Goal: Task Accomplishment & Management: Manage account settings

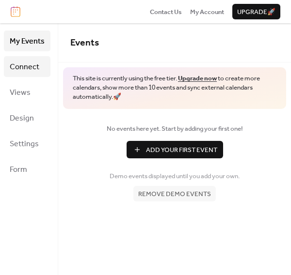
click at [31, 70] on span "Connect" at bounding box center [25, 67] width 30 height 15
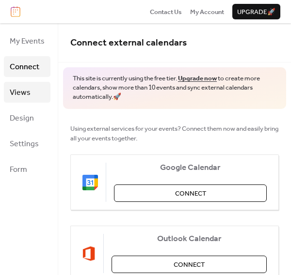
click at [25, 92] on span "Views" at bounding box center [20, 92] width 21 height 15
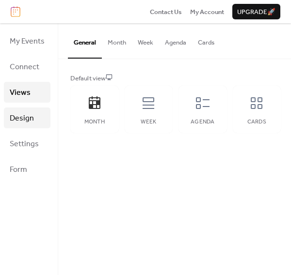
click at [24, 116] on span "Design" at bounding box center [22, 118] width 24 height 15
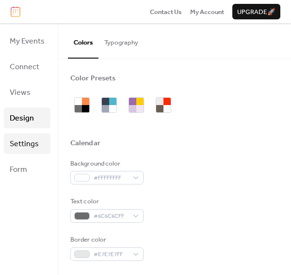
click at [31, 139] on span "Settings" at bounding box center [24, 144] width 29 height 15
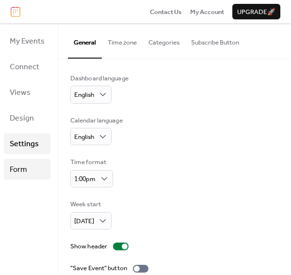
click at [31, 169] on link "Form" at bounding box center [27, 169] width 47 height 21
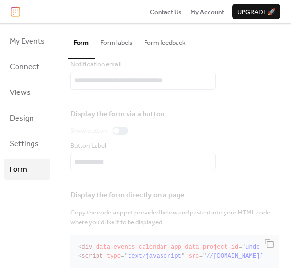
scroll to position [44, 0]
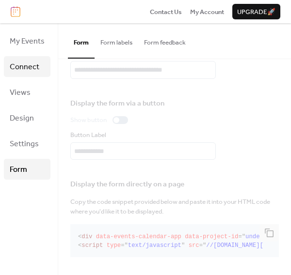
click at [31, 60] on span "Connect" at bounding box center [25, 67] width 30 height 15
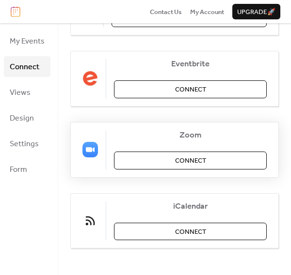
scroll to position [247, 0]
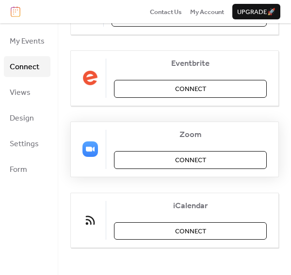
click at [146, 158] on button "Connect" at bounding box center [190, 159] width 153 height 17
click at [21, 96] on span "Views" at bounding box center [20, 92] width 21 height 15
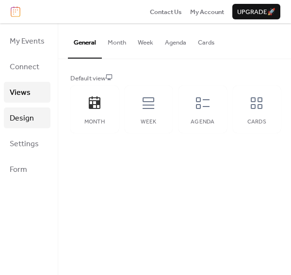
click at [29, 122] on span "Design" at bounding box center [22, 118] width 24 height 15
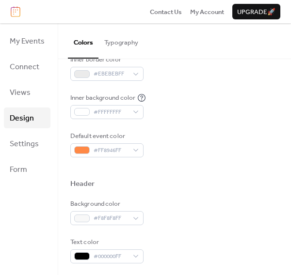
scroll to position [161, 0]
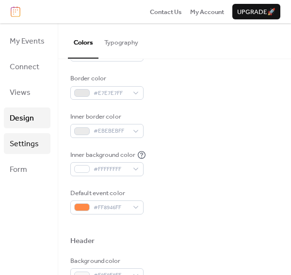
click at [40, 139] on link "Settings" at bounding box center [27, 143] width 47 height 21
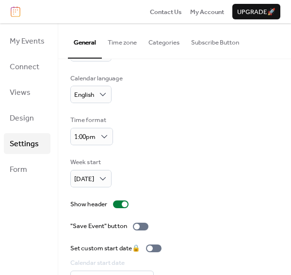
scroll to position [91, 0]
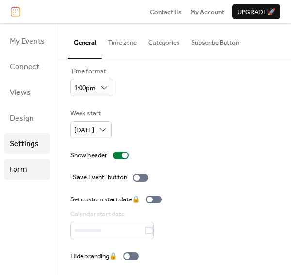
click at [13, 170] on span "Form" at bounding box center [18, 169] width 17 height 15
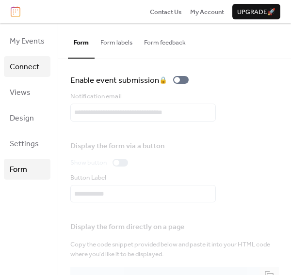
click at [26, 67] on span "Connect" at bounding box center [25, 67] width 30 height 15
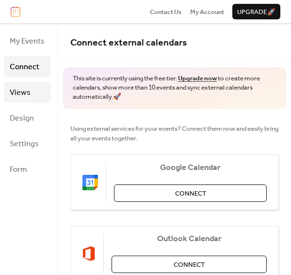
click at [20, 96] on span "Views" at bounding box center [20, 92] width 21 height 15
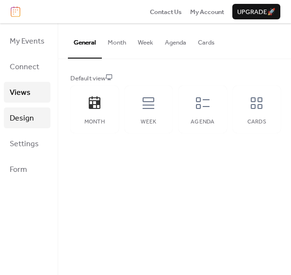
click at [28, 113] on span "Design" at bounding box center [22, 118] width 24 height 15
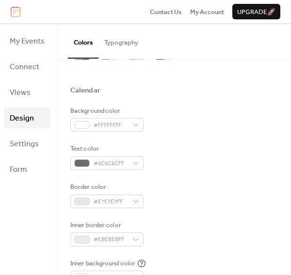
scroll to position [269, 0]
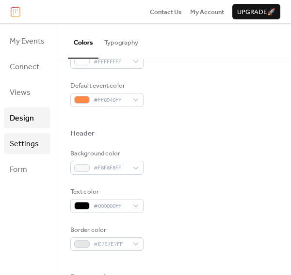
click at [27, 145] on span "Settings" at bounding box center [24, 144] width 29 height 15
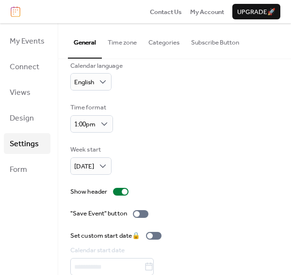
scroll to position [91, 0]
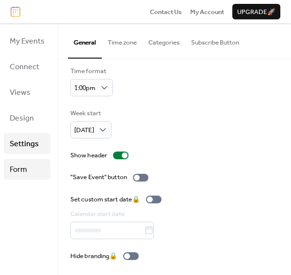
click at [27, 168] on span "Form" at bounding box center [18, 169] width 17 height 15
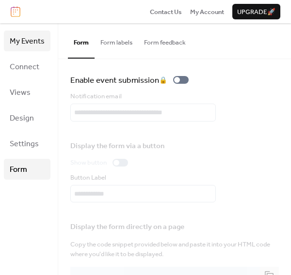
click at [19, 35] on span "My Events" at bounding box center [27, 41] width 35 height 15
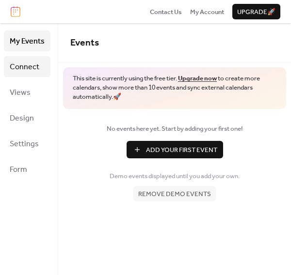
click at [26, 74] on span "Connect" at bounding box center [25, 67] width 30 height 15
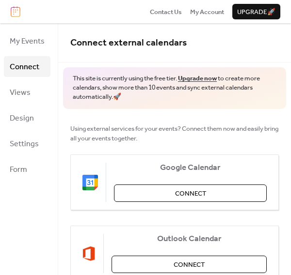
click at [24, 63] on span "Connect" at bounding box center [25, 67] width 30 height 15
click at [28, 50] on link "My Events" at bounding box center [27, 41] width 47 height 21
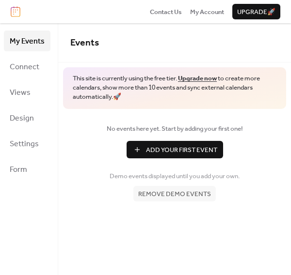
click at [160, 143] on button "Add Your First Event" at bounding box center [175, 149] width 96 height 17
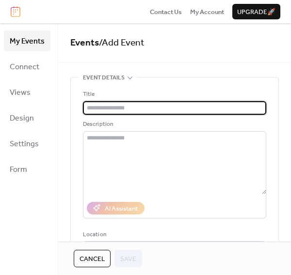
click at [137, 109] on input "text" at bounding box center [174, 108] width 183 height 14
paste input "**********"
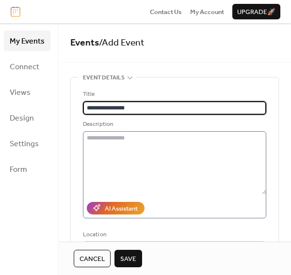
type input "**********"
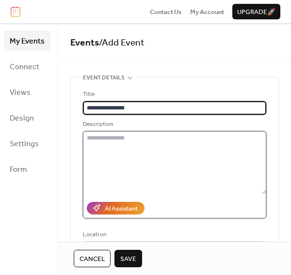
click at [143, 143] on textarea at bounding box center [174, 162] width 183 height 63
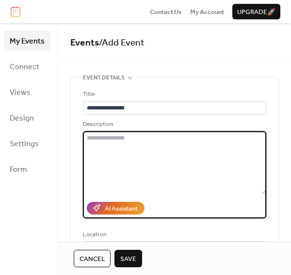
paste textarea "******** *****"
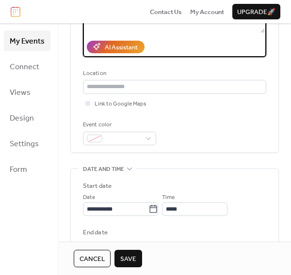
scroll to position [269, 0]
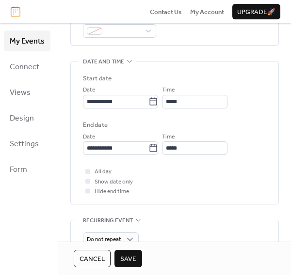
type textarea "******** *****"
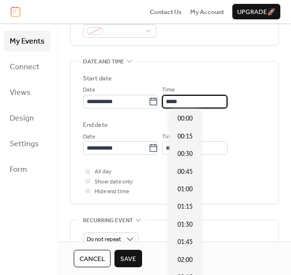
scroll to position [847, 0]
drag, startPoint x: 188, startPoint y: 100, endPoint x: 175, endPoint y: 92, distance: 15.5
click at [175, 92] on div "Time *****" at bounding box center [194, 97] width 65 height 24
click at [175, 92] on span "Time" at bounding box center [168, 90] width 13 height 10
drag, startPoint x: 189, startPoint y: 97, endPoint x: 168, endPoint y: 91, distance: 21.5
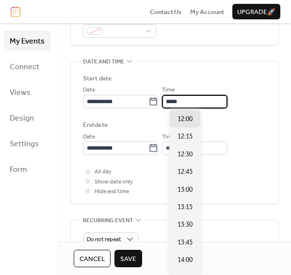
click at [168, 91] on div "**********" at bounding box center [174, 97] width 183 height 24
click at [189, 118] on span "06:00" at bounding box center [184, 119] width 15 height 10
type input "*****"
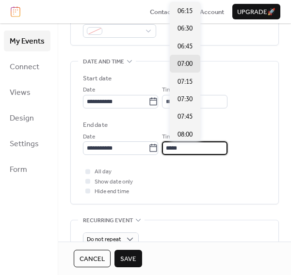
drag, startPoint x: 184, startPoint y: 147, endPoint x: 173, endPoint y: 144, distance: 11.9
click at [173, 144] on input "*****" at bounding box center [194, 149] width 65 height 14
drag, startPoint x: 197, startPoint y: 152, endPoint x: 161, endPoint y: 140, distance: 38.2
click at [162, 141] on div "**********" at bounding box center [174, 144] width 183 height 24
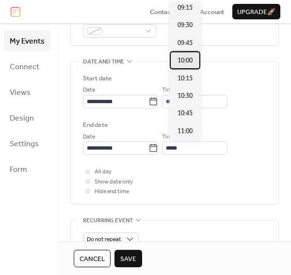
click at [187, 60] on span "10:00" at bounding box center [184, 61] width 15 height 10
type input "*****"
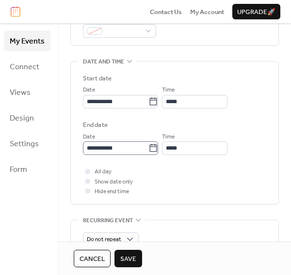
click at [157, 146] on icon at bounding box center [153, 148] width 10 height 10
click at [148, 146] on input "**********" at bounding box center [115, 149] width 65 height 14
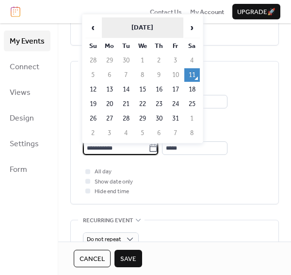
click at [160, 25] on th "[DATE]" at bounding box center [142, 27] width 81 height 21
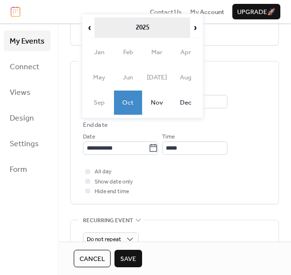
click at [154, 27] on th "2025" at bounding box center [143, 27] width 96 height 21
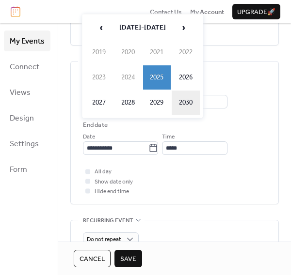
click at [184, 102] on td "2030" at bounding box center [186, 103] width 28 height 24
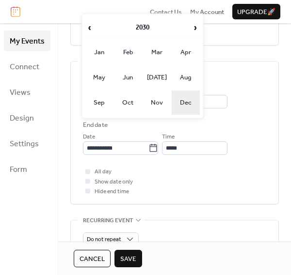
click at [184, 102] on td "Dec" at bounding box center [186, 103] width 28 height 24
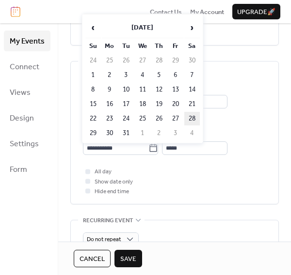
click at [194, 116] on td "28" at bounding box center [192, 119] width 16 height 14
type input "**********"
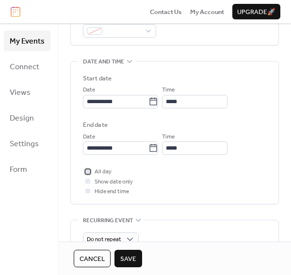
click at [86, 169] on div at bounding box center [87, 171] width 5 height 5
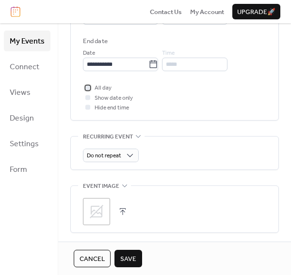
scroll to position [377, 0]
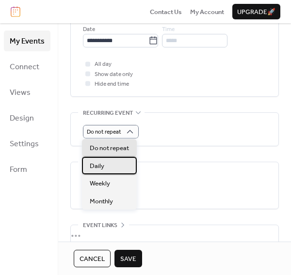
click at [114, 169] on div "Daily" at bounding box center [109, 165] width 55 height 17
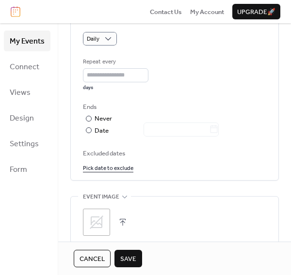
scroll to position [539, 0]
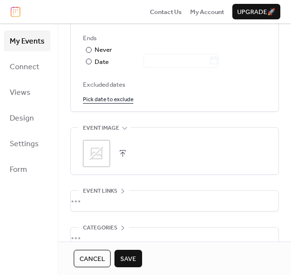
click at [94, 159] on icon at bounding box center [97, 154] width 16 height 16
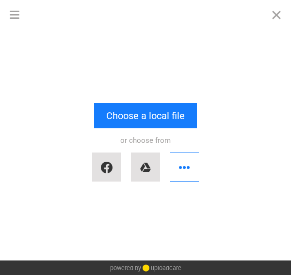
scroll to position [0, 0]
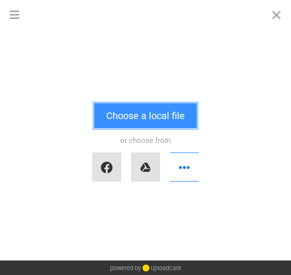
click at [144, 125] on button "Choose a local file" at bounding box center [145, 115] width 103 height 25
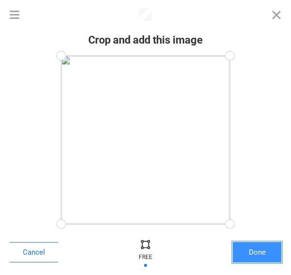
click at [265, 253] on button "Done" at bounding box center [257, 252] width 48 height 20
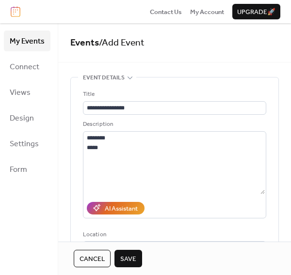
click at [126, 261] on span "Save" at bounding box center [128, 260] width 16 height 10
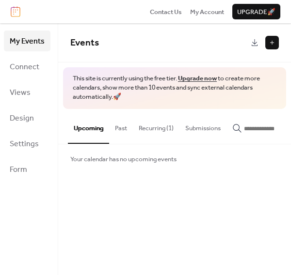
click at [159, 132] on button "Recurring (1)" at bounding box center [156, 126] width 47 height 34
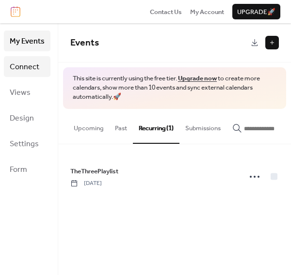
click at [28, 65] on span "Connect" at bounding box center [25, 67] width 30 height 15
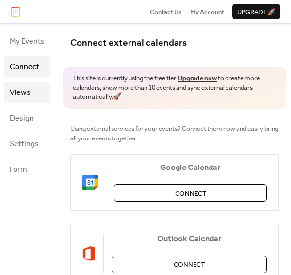
click at [19, 88] on span "Views" at bounding box center [20, 92] width 21 height 15
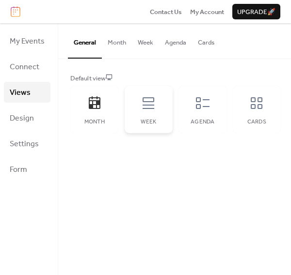
click at [143, 113] on div "Week" at bounding box center [149, 110] width 48 height 48
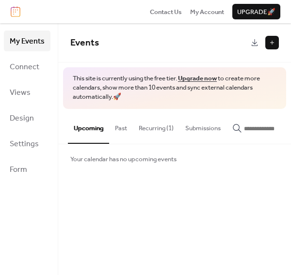
click at [197, 127] on button "Submissions" at bounding box center [202, 126] width 47 height 34
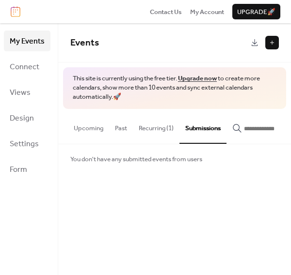
click at [153, 129] on button "Recurring (1)" at bounding box center [156, 126] width 47 height 34
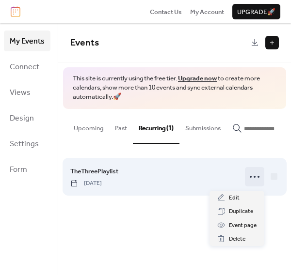
click at [250, 178] on icon at bounding box center [255, 177] width 16 height 16
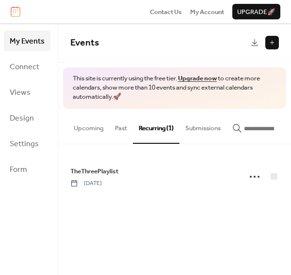
click at [152, 219] on div "Events This site is currently using the free tier. Upgrade now to create more c…" at bounding box center [174, 149] width 233 height 252
click at [104, 129] on button "Upcoming" at bounding box center [88, 126] width 41 height 34
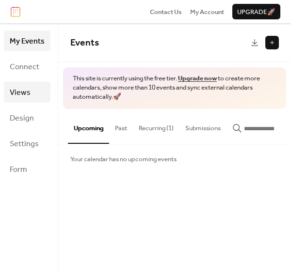
click at [25, 86] on span "Views" at bounding box center [20, 92] width 21 height 15
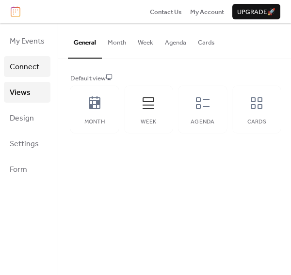
click at [40, 65] on link "Connect" at bounding box center [27, 66] width 47 height 21
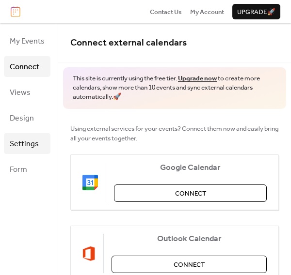
click at [24, 142] on span "Settings" at bounding box center [24, 144] width 29 height 15
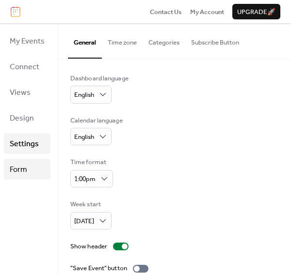
click at [26, 168] on span "Form" at bounding box center [18, 169] width 17 height 15
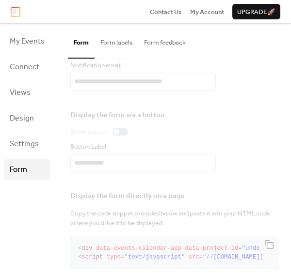
scroll to position [44, 0]
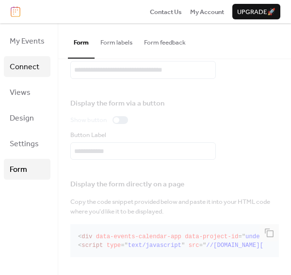
click at [24, 65] on span "Connect" at bounding box center [25, 67] width 30 height 15
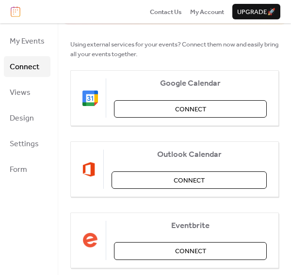
scroll to position [247, 0]
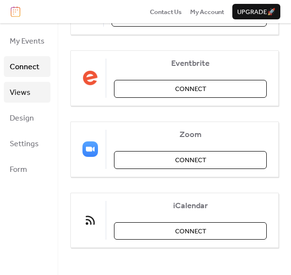
click at [20, 90] on span "Views" at bounding box center [20, 92] width 21 height 15
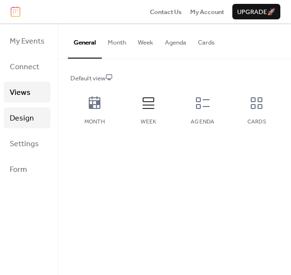
click at [33, 114] on span "Design" at bounding box center [22, 118] width 24 height 15
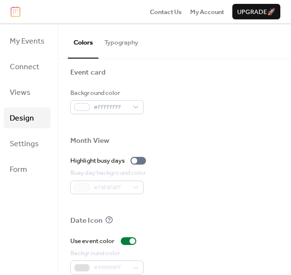
scroll to position [525, 0]
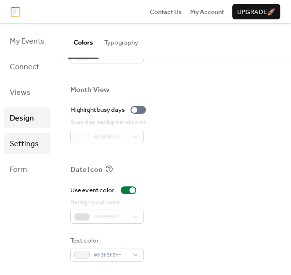
click at [38, 139] on link "Settings" at bounding box center [27, 143] width 47 height 21
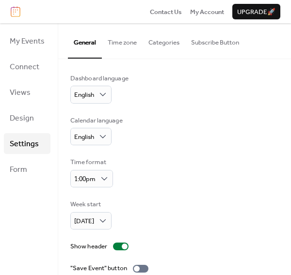
click at [127, 37] on button "Time zone" at bounding box center [122, 40] width 41 height 34
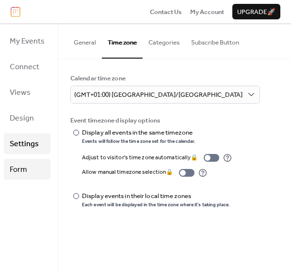
click at [29, 170] on link "Form" at bounding box center [27, 169] width 47 height 21
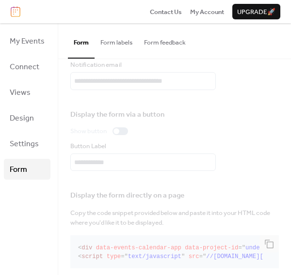
scroll to position [44, 0]
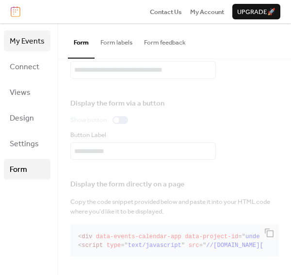
click at [34, 35] on span "My Events" at bounding box center [27, 41] width 35 height 15
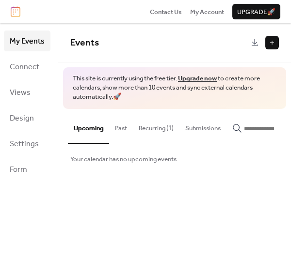
click at [273, 43] on button at bounding box center [272, 43] width 14 height 14
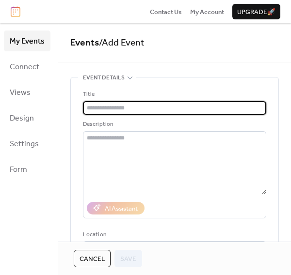
paste input "**********"
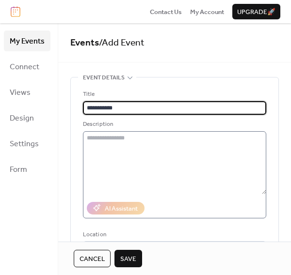
type input "**********"
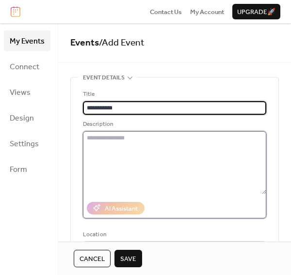
click at [128, 156] on textarea at bounding box center [174, 162] width 183 height 63
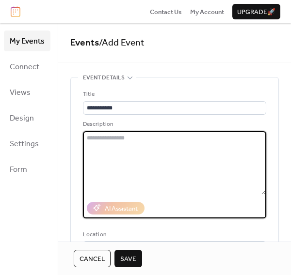
paste textarea "**********"
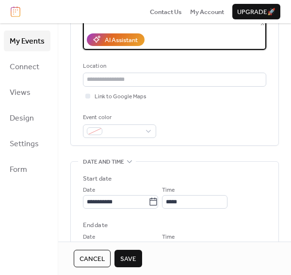
scroll to position [215, 0]
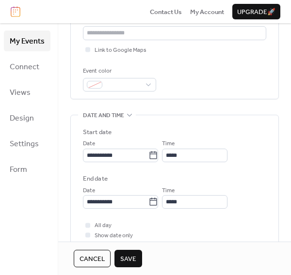
type textarea "**********"
click at [190, 153] on input "*****" at bounding box center [194, 156] width 65 height 14
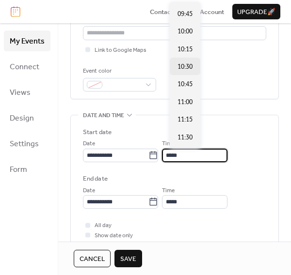
scroll to position [685, 0]
click at [192, 31] on span "10:00" at bounding box center [184, 32] width 15 height 10
type input "*****"
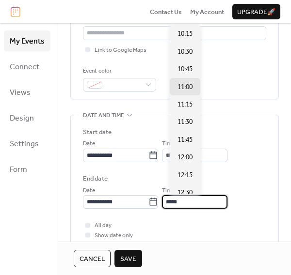
drag, startPoint x: 194, startPoint y: 198, endPoint x: 164, endPoint y: 190, distance: 30.7
click at [164, 190] on div "**********" at bounding box center [174, 198] width 183 height 24
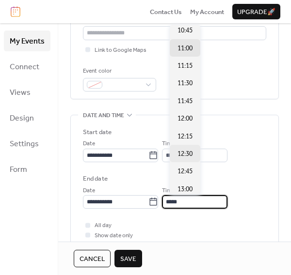
scroll to position [54, 0]
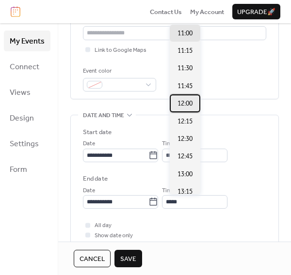
click at [191, 98] on div "12:00" at bounding box center [185, 103] width 31 height 17
type input "*****"
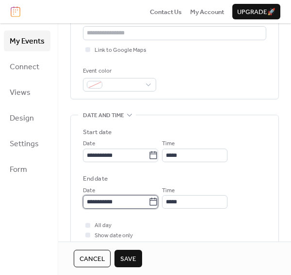
click at [148, 199] on input "**********" at bounding box center [115, 202] width 65 height 14
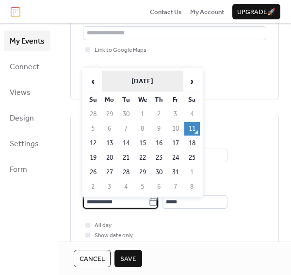
click at [168, 72] on th "October 2025" at bounding box center [142, 81] width 81 height 21
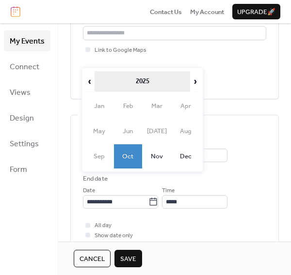
click at [165, 82] on th "2025" at bounding box center [143, 81] width 96 height 21
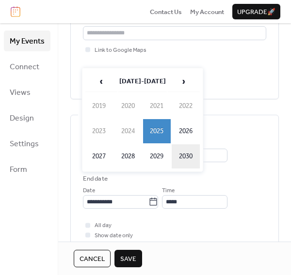
click at [181, 154] on td "2030" at bounding box center [186, 156] width 28 height 24
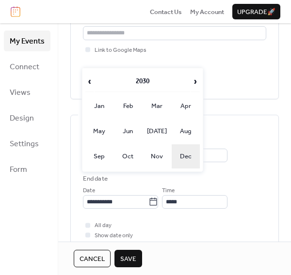
click at [184, 157] on td "Dec" at bounding box center [186, 156] width 28 height 24
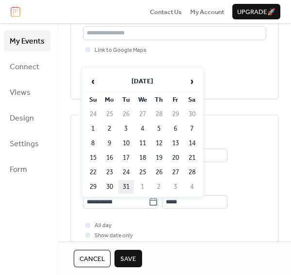
click at [123, 182] on td "31" at bounding box center [126, 187] width 16 height 14
type input "**********"
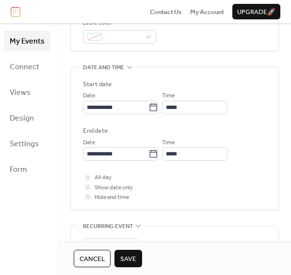
scroll to position [323, 0]
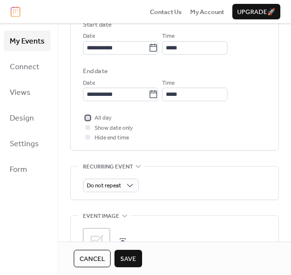
click at [86, 115] on div at bounding box center [87, 117] width 5 height 5
click at [134, 181] on div "Do not repeat" at bounding box center [111, 186] width 56 height 14
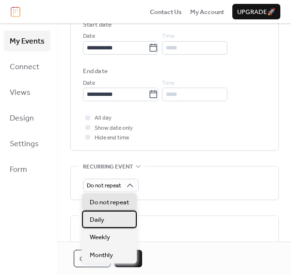
click at [111, 219] on div "Daily" at bounding box center [109, 219] width 55 height 17
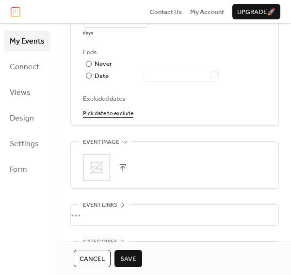
scroll to position [539, 0]
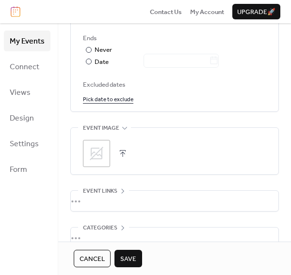
click at [102, 157] on icon at bounding box center [97, 154] width 16 height 16
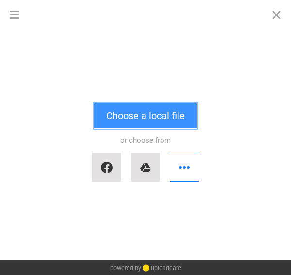
click at [135, 117] on button "Choose a local file" at bounding box center [145, 115] width 103 height 25
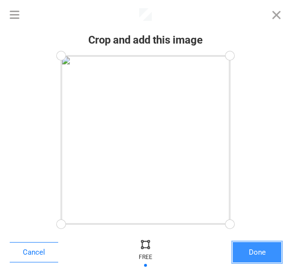
click at [271, 257] on button "Done" at bounding box center [257, 252] width 48 height 20
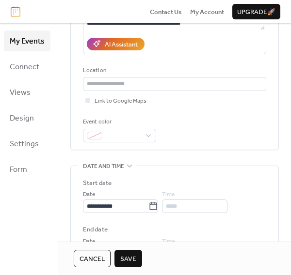
scroll to position [161, 0]
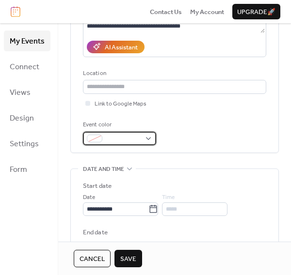
click at [144, 136] on div at bounding box center [119, 139] width 73 height 14
click at [221, 121] on div "Event color" at bounding box center [174, 132] width 183 height 25
click at [133, 255] on span "Save" at bounding box center [128, 260] width 16 height 10
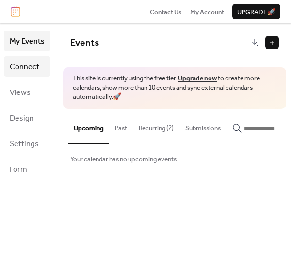
click at [25, 64] on span "Connect" at bounding box center [25, 67] width 30 height 15
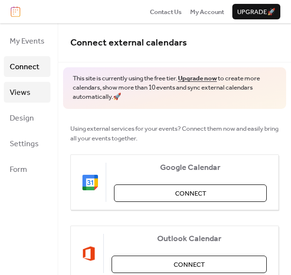
click at [25, 98] on span "Views" at bounding box center [20, 92] width 21 height 15
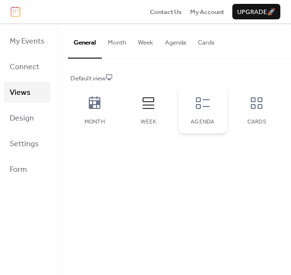
click at [212, 113] on div "Agenda" at bounding box center [202, 110] width 48 height 48
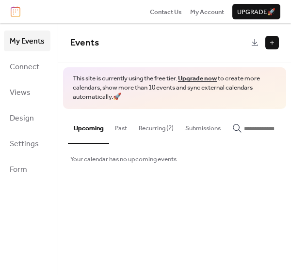
click at [154, 127] on button "Recurring (2)" at bounding box center [156, 126] width 47 height 34
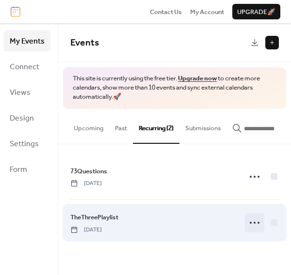
click at [253, 226] on icon at bounding box center [255, 223] width 16 height 16
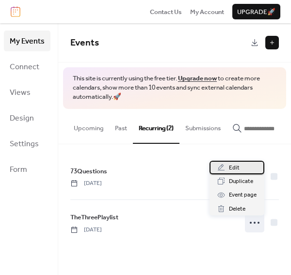
click at [249, 167] on div "Edit" at bounding box center [236, 168] width 55 height 14
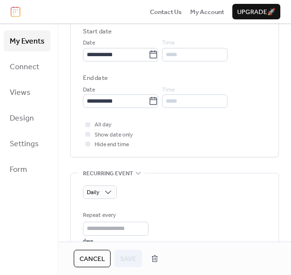
scroll to position [323, 0]
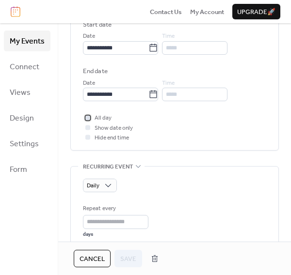
click at [87, 117] on icon at bounding box center [87, 117] width 3 height 3
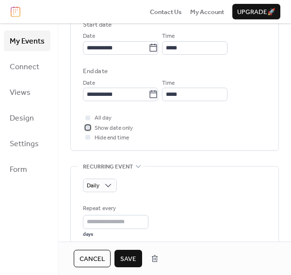
click at [87, 127] on div at bounding box center [87, 127] width 5 height 5
click at [86, 133] on div at bounding box center [88, 138] width 10 height 10
click at [87, 136] on div at bounding box center [87, 137] width 5 height 5
click at [87, 127] on icon at bounding box center [87, 127] width 3 height 3
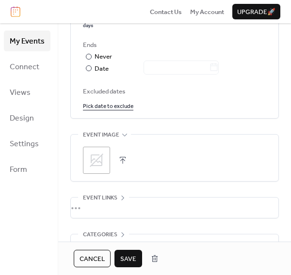
scroll to position [539, 0]
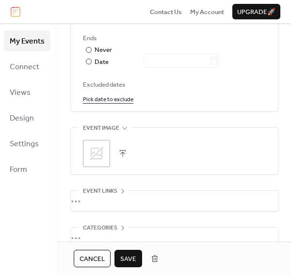
click at [133, 259] on span "Save" at bounding box center [128, 260] width 16 height 10
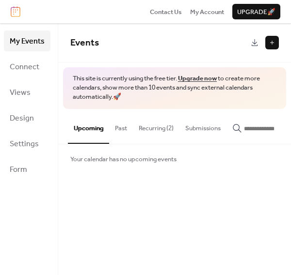
click at [159, 131] on button "Recurring (2)" at bounding box center [156, 126] width 47 height 34
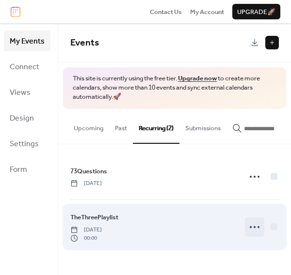
click at [254, 228] on circle at bounding box center [255, 227] width 2 height 2
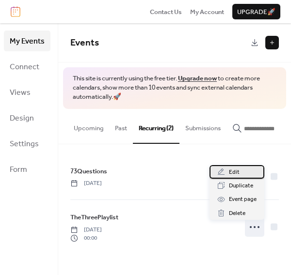
click at [242, 171] on div "Edit" at bounding box center [236, 172] width 55 height 14
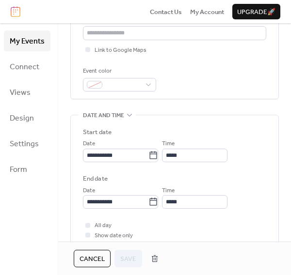
scroll to position [269, 0]
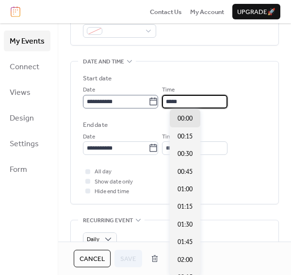
drag, startPoint x: 194, startPoint y: 103, endPoint x: 165, endPoint y: 97, distance: 29.1
click at [165, 97] on div "**********" at bounding box center [174, 97] width 183 height 24
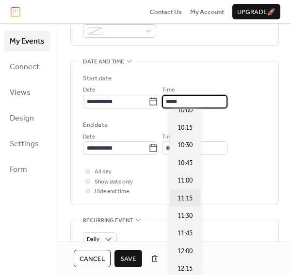
scroll to position [700, 0]
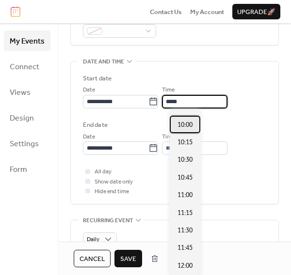
click at [190, 123] on span "10:00" at bounding box center [184, 125] width 15 height 10
type input "*****"
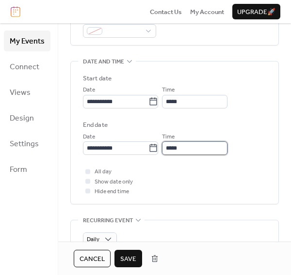
click at [184, 148] on input "*****" at bounding box center [194, 149] width 65 height 14
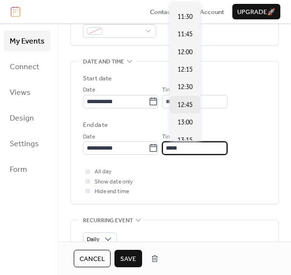
scroll to position [813, 0]
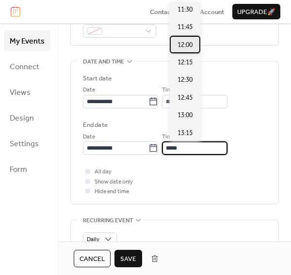
click at [185, 40] on span "12:00" at bounding box center [184, 45] width 15 height 10
type input "*****"
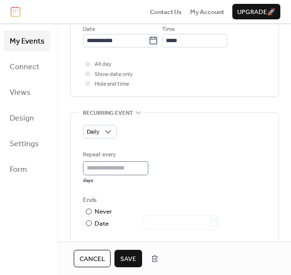
scroll to position [215, 0]
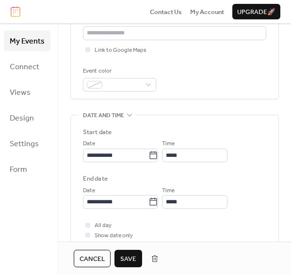
click at [127, 255] on span "Save" at bounding box center [128, 260] width 16 height 10
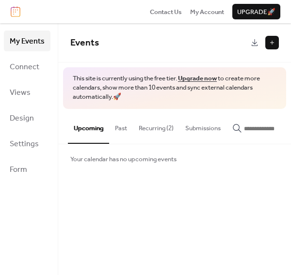
click at [167, 126] on button "Recurring (2)" at bounding box center [156, 126] width 47 height 34
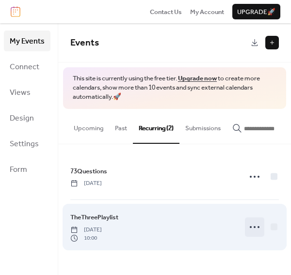
click at [254, 228] on icon at bounding box center [255, 228] width 16 height 16
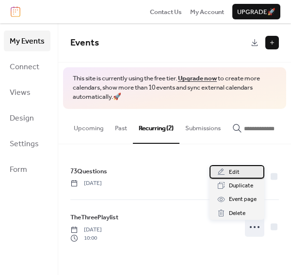
click at [244, 168] on div "Edit" at bounding box center [236, 172] width 55 height 14
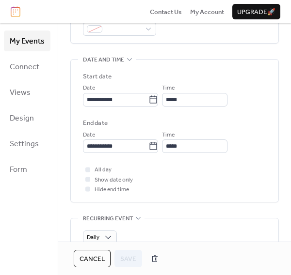
scroll to position [323, 0]
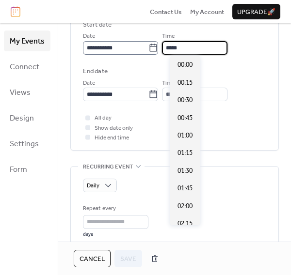
drag, startPoint x: 194, startPoint y: 47, endPoint x: 154, endPoint y: 44, distance: 40.3
click at [154, 44] on div "**********" at bounding box center [174, 43] width 183 height 24
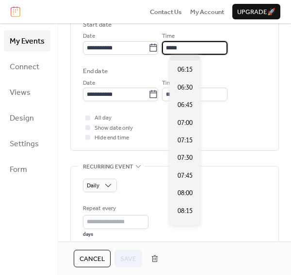
scroll to position [382, 0]
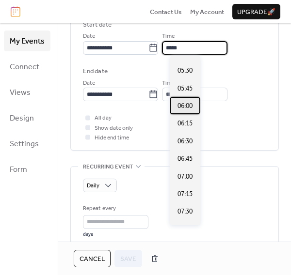
click at [184, 108] on span "06:00" at bounding box center [184, 106] width 15 height 10
type input "*****"
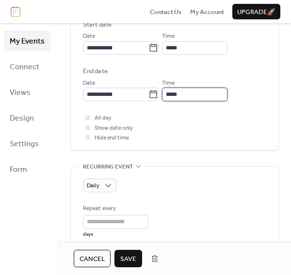
click at [186, 92] on input "*****" at bounding box center [194, 95] width 65 height 14
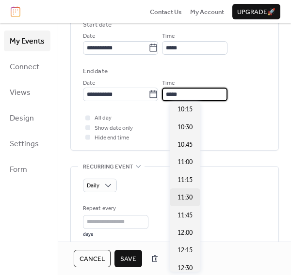
scroll to position [672, 0]
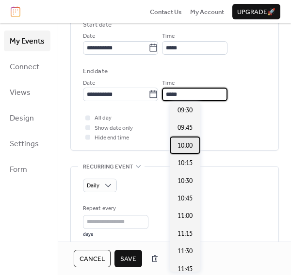
click at [183, 145] on span "10:00" at bounding box center [184, 146] width 15 height 10
type input "*****"
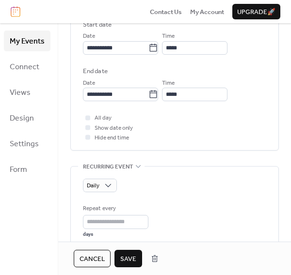
click at [127, 260] on span "Save" at bounding box center [128, 260] width 16 height 10
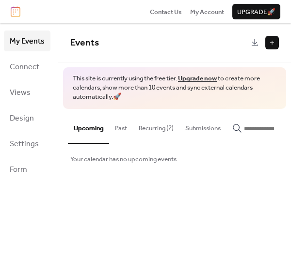
click at [160, 129] on button "Recurring (2)" at bounding box center [156, 126] width 47 height 34
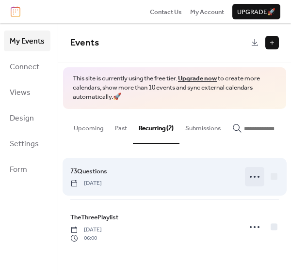
click at [255, 177] on icon at bounding box center [255, 177] width 16 height 16
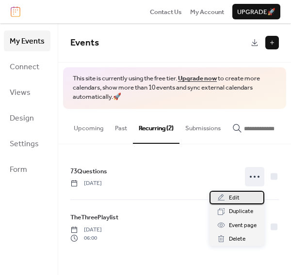
click at [244, 199] on div "Edit" at bounding box center [236, 198] width 55 height 14
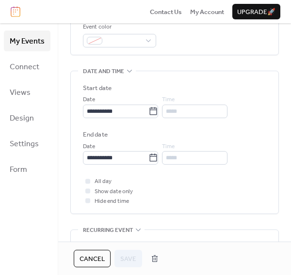
scroll to position [269, 0]
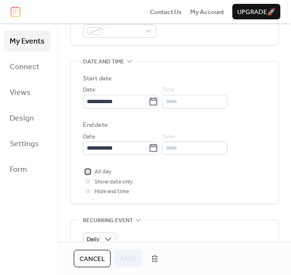
click at [87, 170] on icon at bounding box center [87, 171] width 3 height 3
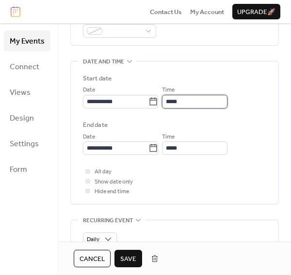
click at [189, 97] on input "*****" at bounding box center [194, 102] width 65 height 14
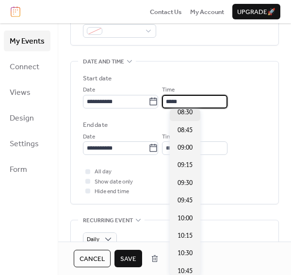
scroll to position [700, 0]
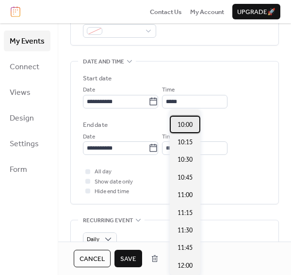
click at [191, 124] on span "10:00" at bounding box center [184, 125] width 15 height 10
type input "*****"
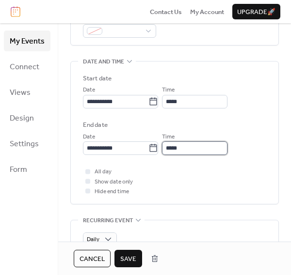
click at [184, 148] on input "*****" at bounding box center [194, 149] width 65 height 14
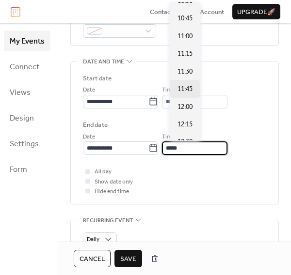
scroll to position [760, 0]
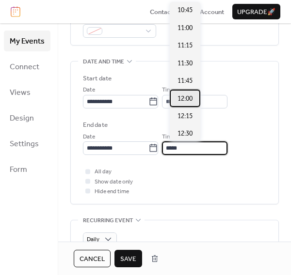
click at [187, 99] on span "12:00" at bounding box center [184, 99] width 15 height 10
type input "*****"
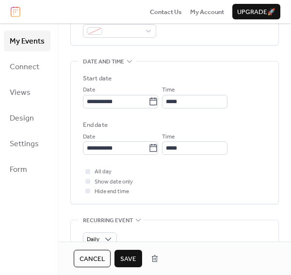
click at [126, 261] on span "Save" at bounding box center [128, 260] width 16 height 10
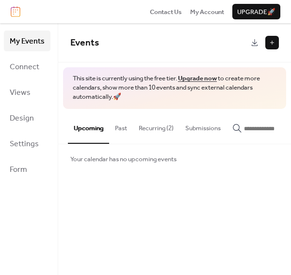
click at [146, 127] on button "Recurring (2)" at bounding box center [156, 126] width 47 height 34
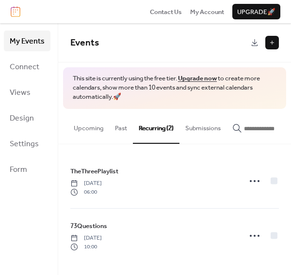
click at [274, 38] on button at bounding box center [272, 43] width 14 height 14
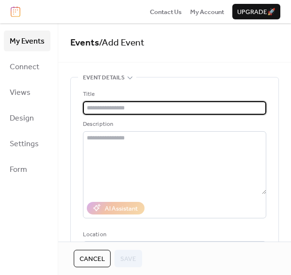
click at [130, 105] on input "text" at bounding box center [174, 108] width 183 height 14
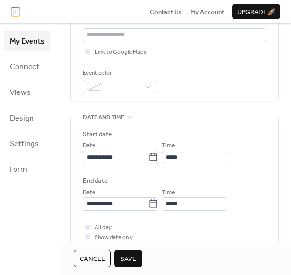
scroll to position [269, 0]
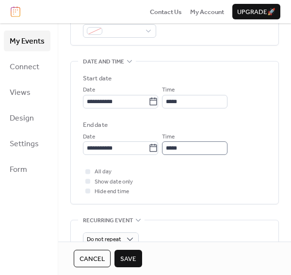
type input "**********"
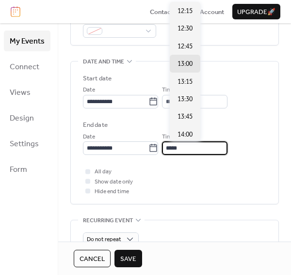
click at [178, 149] on input "*****" at bounding box center [194, 149] width 65 height 14
click at [188, 135] on span "14:00" at bounding box center [184, 135] width 15 height 10
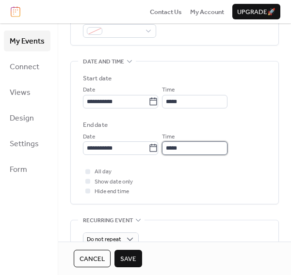
click at [186, 148] on input "*****" at bounding box center [194, 149] width 65 height 14
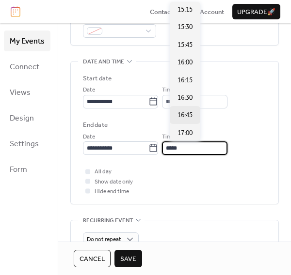
scroll to position [231, 0]
click at [190, 45] on span "16:00" at bounding box center [184, 45] width 15 height 10
type input "*****"
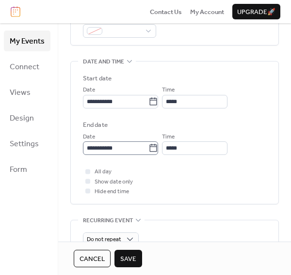
click at [157, 146] on icon at bounding box center [153, 148] width 7 height 8
click at [148, 146] on input "**********" at bounding box center [115, 149] width 65 height 14
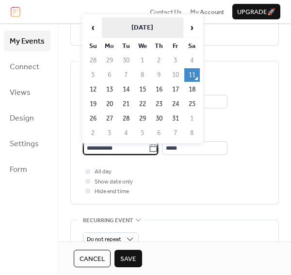
click at [159, 28] on th "October 2025" at bounding box center [142, 27] width 81 height 21
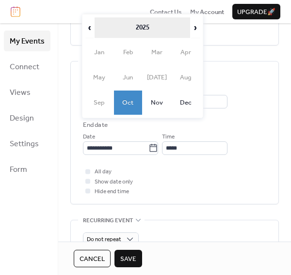
click at [149, 26] on th "2025" at bounding box center [143, 27] width 96 height 21
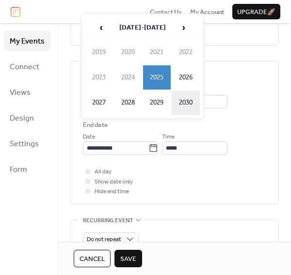
click at [183, 99] on td "2030" at bounding box center [186, 103] width 28 height 24
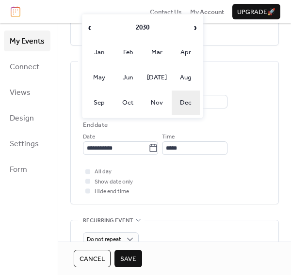
click at [185, 101] on td "Dec" at bounding box center [186, 103] width 28 height 24
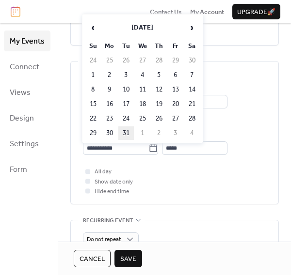
click at [124, 127] on td "31" at bounding box center [126, 134] width 16 height 14
type input "**********"
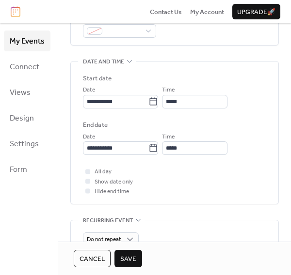
click at [128, 258] on span "Save" at bounding box center [128, 260] width 16 height 10
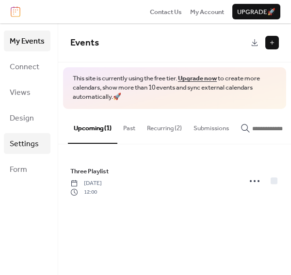
click at [29, 142] on span "Settings" at bounding box center [24, 144] width 29 height 15
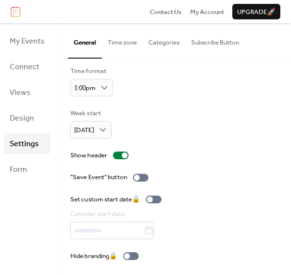
scroll to position [37, 0]
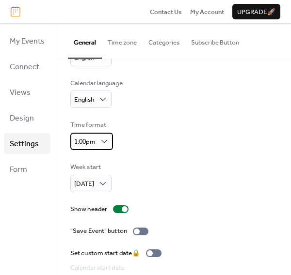
click at [105, 135] on div "1:00pm" at bounding box center [91, 141] width 43 height 17
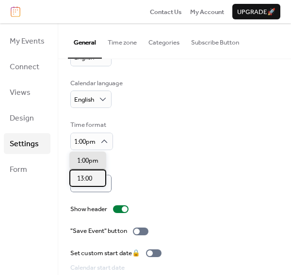
click at [93, 179] on div "13:00" at bounding box center [87, 178] width 37 height 17
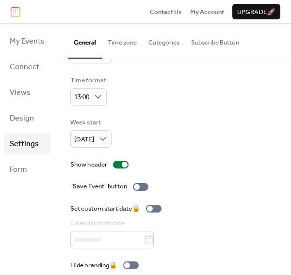
scroll to position [91, 0]
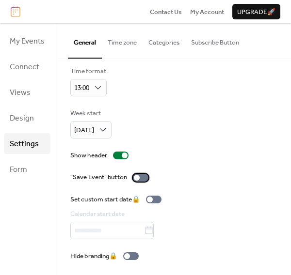
click at [143, 176] on div at bounding box center [141, 178] width 16 height 8
click at [122, 38] on button "Time zone" at bounding box center [122, 40] width 41 height 34
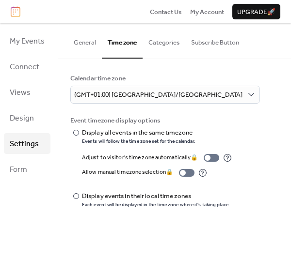
click at [175, 39] on button "Categories" at bounding box center [164, 40] width 43 height 34
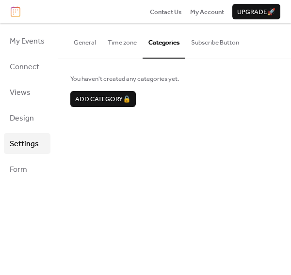
click at [232, 40] on button "Subscribe Button" at bounding box center [215, 40] width 60 height 34
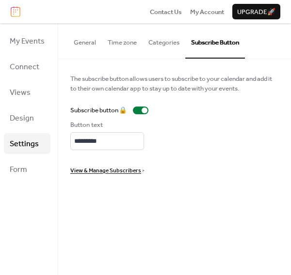
click at [83, 46] on button "General" at bounding box center [85, 40] width 34 height 34
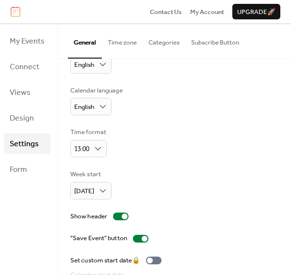
scroll to position [54, 0]
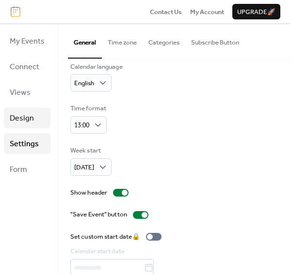
click at [36, 121] on link "Design" at bounding box center [27, 118] width 47 height 21
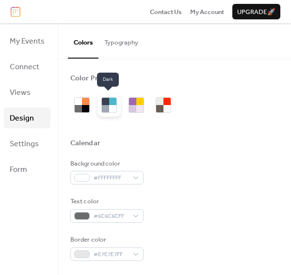
click at [109, 108] on div at bounding box center [112, 108] width 7 height 7
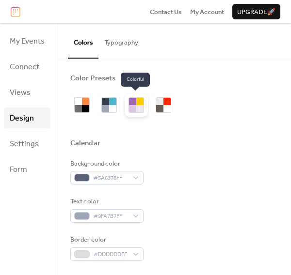
click at [136, 109] on div at bounding box center [139, 108] width 7 height 7
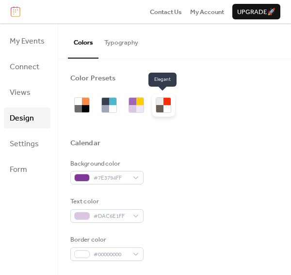
click at [166, 105] on div at bounding box center [166, 108] width 7 height 7
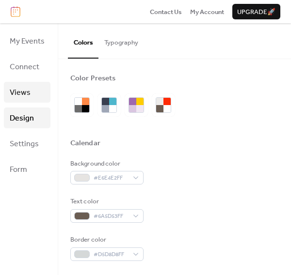
click at [28, 95] on span "Views" at bounding box center [20, 92] width 21 height 15
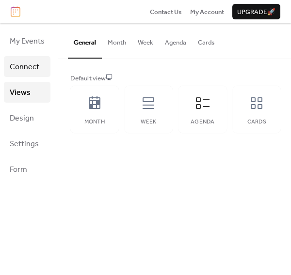
click at [30, 69] on span "Connect" at bounding box center [25, 67] width 30 height 15
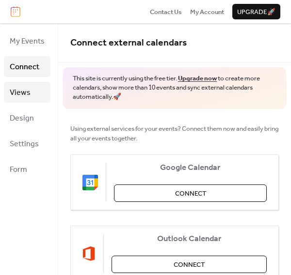
click at [27, 85] on span "Views" at bounding box center [20, 92] width 21 height 15
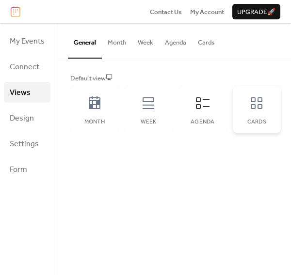
click at [257, 101] on icon at bounding box center [257, 103] width 12 height 12
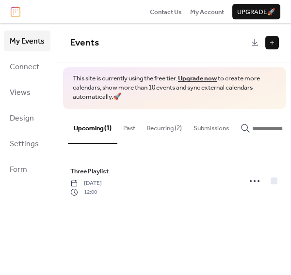
click at [168, 128] on button "Recurring (2)" at bounding box center [164, 126] width 47 height 34
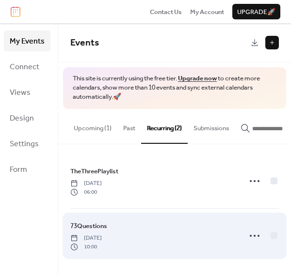
click at [175, 222] on div "73Questions Saturday, October 11, 2025 10:00" at bounding box center [174, 236] width 208 height 54
click at [255, 237] on circle at bounding box center [255, 236] width 2 height 2
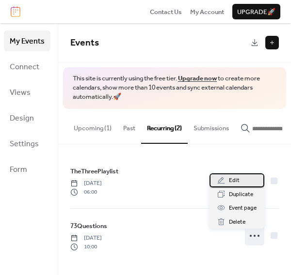
click at [244, 181] on div "Edit" at bounding box center [236, 181] width 55 height 14
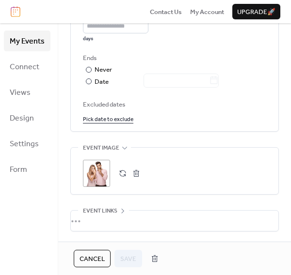
scroll to position [590, 0]
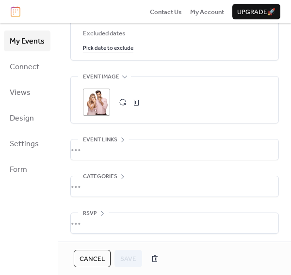
click at [103, 102] on div ";" at bounding box center [96, 102] width 27 height 27
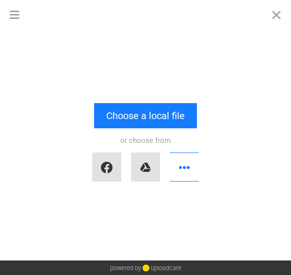
scroll to position [0, 0]
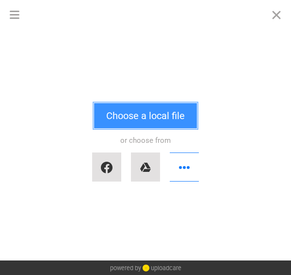
click at [118, 116] on button "Choose a local file" at bounding box center [145, 115] width 103 height 25
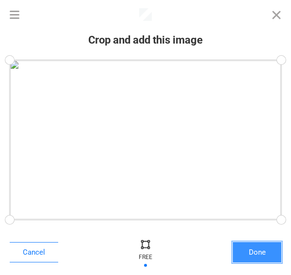
click at [255, 252] on button "Done" at bounding box center [257, 252] width 48 height 20
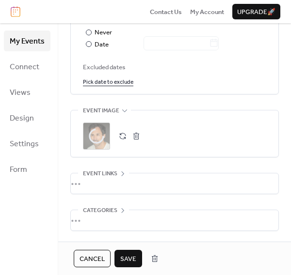
scroll to position [590, 0]
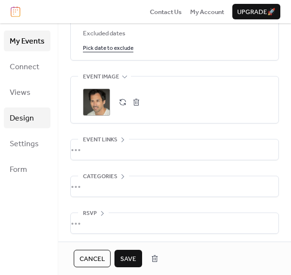
click at [32, 114] on span "Design" at bounding box center [22, 118] width 24 height 15
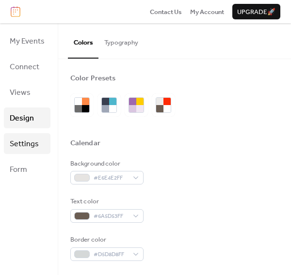
click at [33, 145] on span "Settings" at bounding box center [24, 144] width 29 height 15
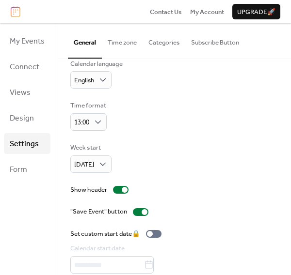
scroll to position [91, 0]
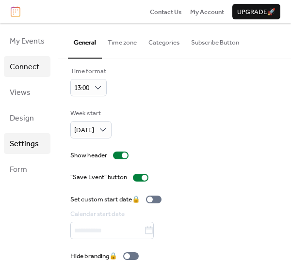
click at [15, 63] on span "Connect" at bounding box center [25, 67] width 30 height 15
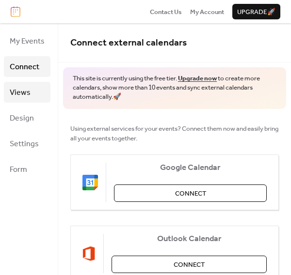
click at [19, 88] on span "Views" at bounding box center [20, 92] width 21 height 15
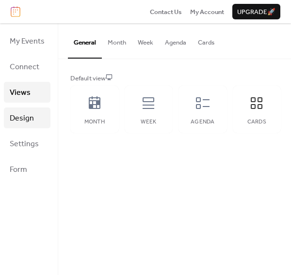
click at [30, 111] on span "Design" at bounding box center [22, 118] width 24 height 15
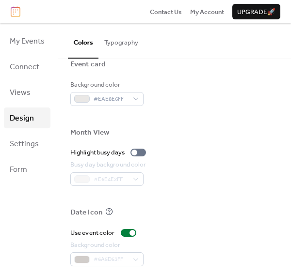
scroll to position [525, 0]
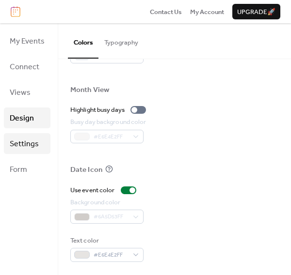
click at [36, 144] on span "Settings" at bounding box center [24, 144] width 29 height 15
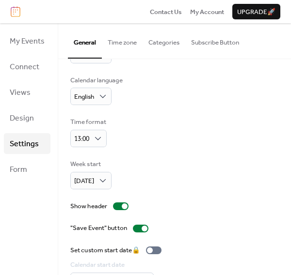
scroll to position [91, 0]
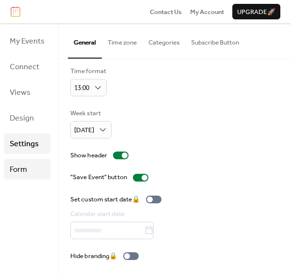
click at [14, 166] on span "Form" at bounding box center [18, 169] width 17 height 15
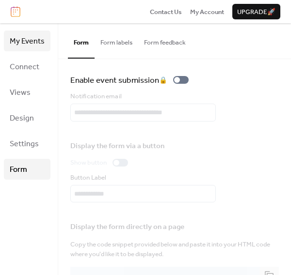
click at [28, 43] on span "My Events" at bounding box center [27, 41] width 35 height 15
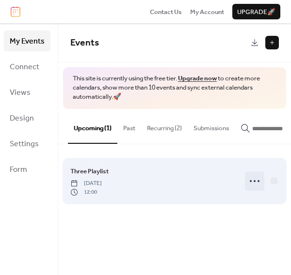
click at [256, 181] on icon at bounding box center [255, 182] width 16 height 16
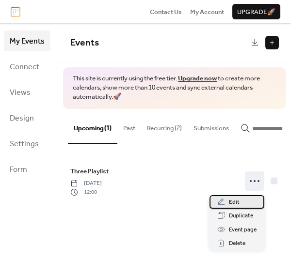
click at [230, 206] on span "Edit" at bounding box center [234, 203] width 11 height 10
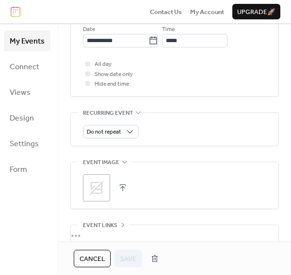
scroll to position [463, 0]
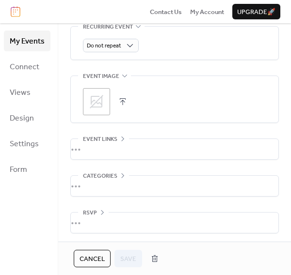
click at [105, 116] on div ";" at bounding box center [174, 99] width 183 height 47
click at [97, 106] on icon at bounding box center [97, 102] width 16 height 16
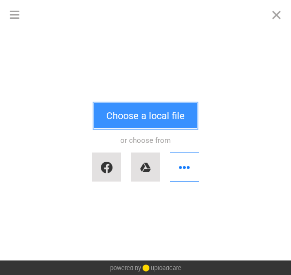
click at [152, 121] on button "Choose a local file" at bounding box center [145, 115] width 103 height 25
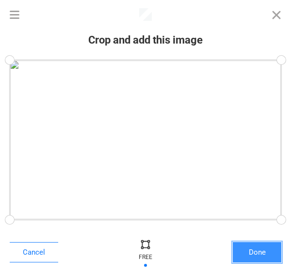
click at [256, 255] on button "Done" at bounding box center [257, 252] width 48 height 20
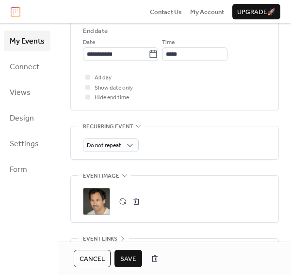
scroll to position [377, 0]
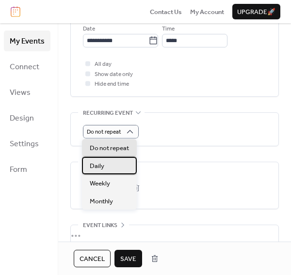
click at [114, 166] on div "Daily" at bounding box center [109, 165] width 55 height 17
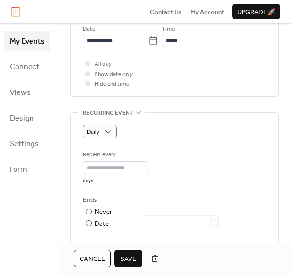
click at [127, 255] on span "Save" at bounding box center [128, 260] width 16 height 10
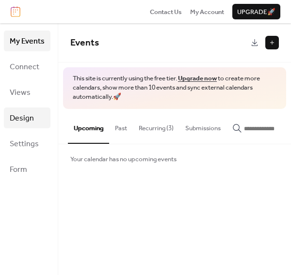
click at [27, 121] on span "Design" at bounding box center [22, 118] width 24 height 15
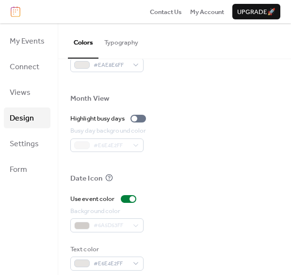
scroll to position [525, 0]
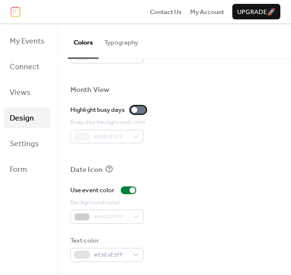
click at [143, 107] on div at bounding box center [138, 110] width 16 height 8
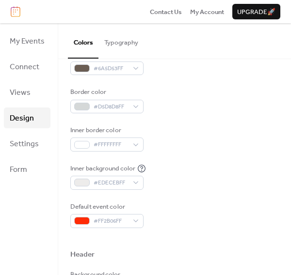
scroll to position [0, 0]
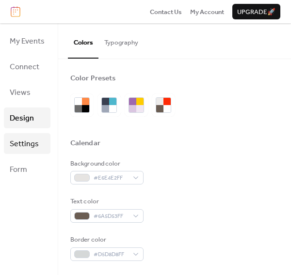
click at [25, 143] on span "Settings" at bounding box center [24, 144] width 29 height 15
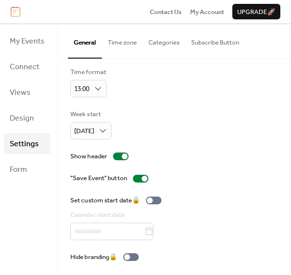
scroll to position [91, 0]
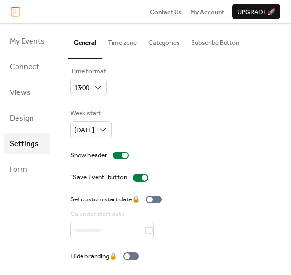
click at [152, 43] on button "Categories" at bounding box center [164, 40] width 43 height 34
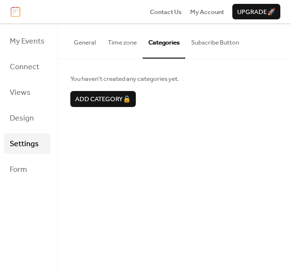
click at [125, 42] on button "Time zone" at bounding box center [122, 40] width 41 height 34
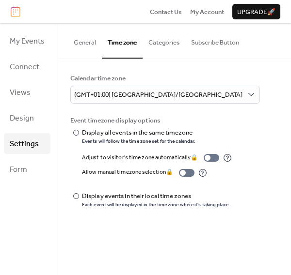
click at [218, 37] on button "Subscribe Button" at bounding box center [215, 40] width 60 height 34
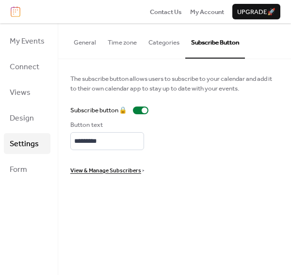
click at [76, 40] on button "General" at bounding box center [85, 40] width 34 height 34
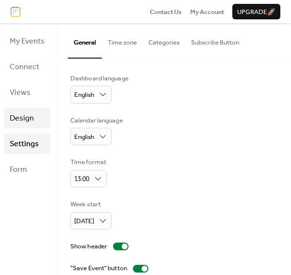
click at [22, 115] on span "Design" at bounding box center [22, 118] width 24 height 15
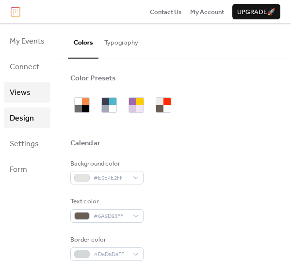
click at [27, 89] on span "Views" at bounding box center [20, 92] width 21 height 15
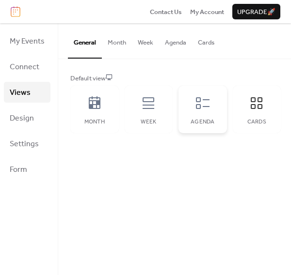
click at [200, 111] on div "Agenda" at bounding box center [202, 110] width 48 height 48
click at [145, 127] on div "Week" at bounding box center [149, 110] width 48 height 48
click at [101, 119] on div "Month" at bounding box center [94, 122] width 29 height 7
click at [134, 117] on div "Week" at bounding box center [149, 110] width 48 height 48
click at [145, 45] on button "Week" at bounding box center [145, 40] width 27 height 34
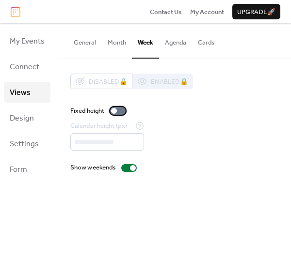
click at [125, 111] on div at bounding box center [118, 111] width 16 height 8
click at [114, 111] on div at bounding box center [118, 111] width 16 height 8
click at [176, 43] on button "Agenda" at bounding box center [175, 40] width 33 height 34
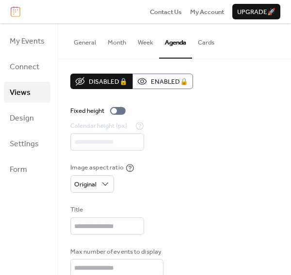
click at [84, 44] on button "General" at bounding box center [85, 40] width 34 height 34
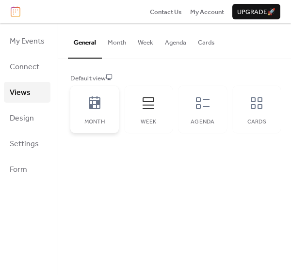
click at [105, 101] on div "Month" at bounding box center [94, 110] width 48 height 48
click at [132, 105] on div "Week" at bounding box center [149, 110] width 48 height 48
click at [195, 106] on icon at bounding box center [203, 104] width 16 height 16
click at [136, 107] on div "Week" at bounding box center [149, 110] width 48 height 48
click at [141, 107] on icon at bounding box center [149, 104] width 16 height 16
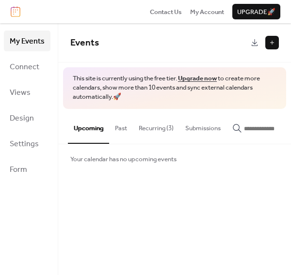
click at [155, 127] on button "Recurring (3)" at bounding box center [156, 126] width 47 height 34
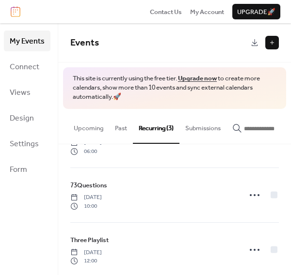
scroll to position [54, 0]
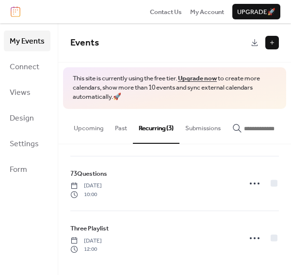
click at [271, 42] on button at bounding box center [272, 43] width 14 height 14
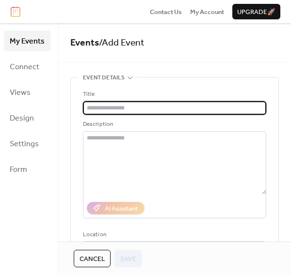
click at [114, 107] on input "text" at bounding box center [174, 108] width 183 height 14
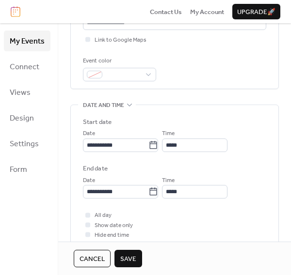
scroll to position [269, 0]
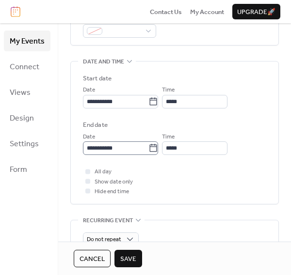
type input "**********"
click at [154, 145] on icon at bounding box center [153, 148] width 7 height 8
click at [148, 145] on input "**********" at bounding box center [115, 149] width 65 height 14
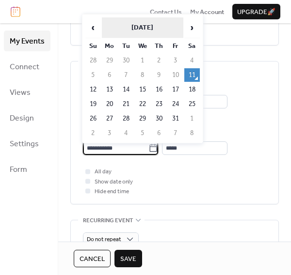
click at [165, 23] on th "[DATE]" at bounding box center [142, 27] width 81 height 21
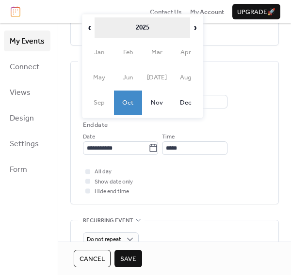
click at [148, 29] on th "2025" at bounding box center [143, 27] width 96 height 21
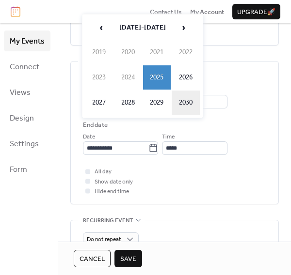
click at [190, 100] on td "2030" at bounding box center [186, 103] width 28 height 24
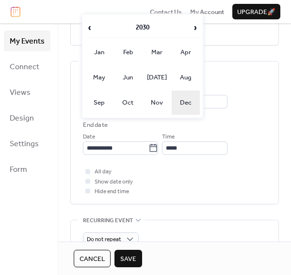
click at [187, 101] on td "Dec" at bounding box center [186, 103] width 28 height 24
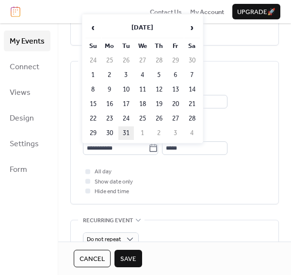
click at [127, 130] on td "31" at bounding box center [126, 134] width 16 height 14
type input "**********"
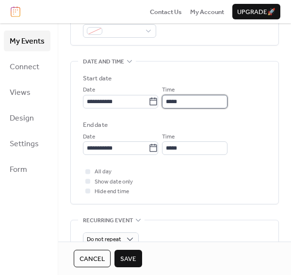
click at [185, 99] on input "*****" at bounding box center [194, 102] width 65 height 14
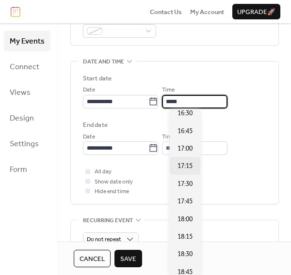
scroll to position [1116, 0]
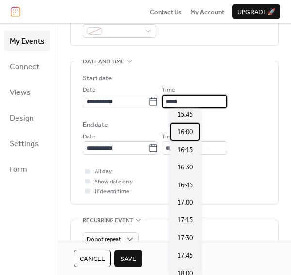
click at [189, 132] on span "16:00" at bounding box center [184, 132] width 15 height 10
type input "*****"
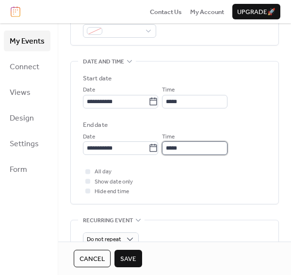
click at [186, 146] on input "*****" at bounding box center [194, 149] width 65 height 14
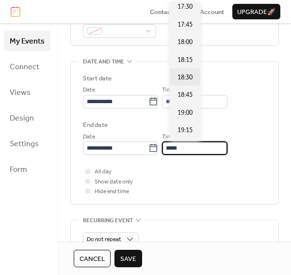
scroll to position [1254, 0]
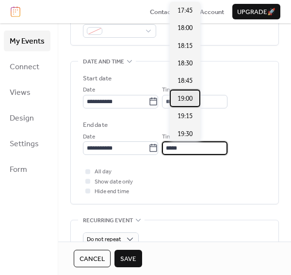
click at [191, 94] on span "19:00" at bounding box center [184, 99] width 15 height 10
type input "*****"
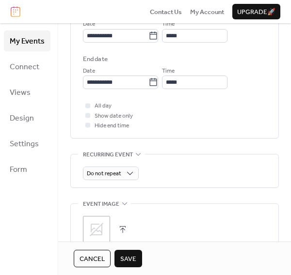
scroll to position [377, 0]
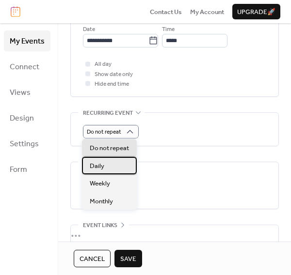
click at [108, 167] on div "Daily" at bounding box center [109, 165] width 55 height 17
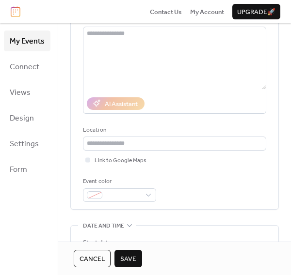
scroll to position [0, 0]
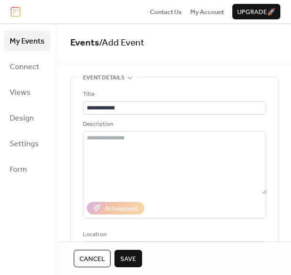
click at [127, 256] on span "Save" at bounding box center [128, 260] width 16 height 10
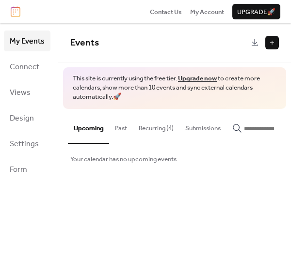
click at [167, 128] on button "Recurring (4)" at bounding box center [156, 126] width 47 height 34
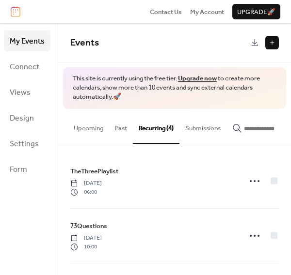
click at [273, 41] on button at bounding box center [272, 43] width 14 height 14
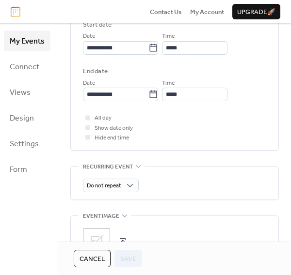
scroll to position [269, 0]
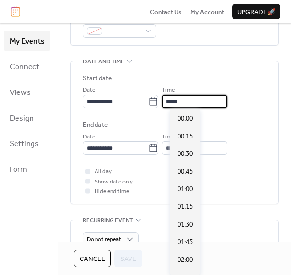
click at [182, 100] on input "*****" at bounding box center [194, 102] width 65 height 14
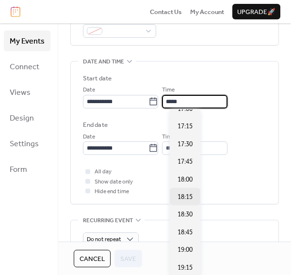
scroll to position [1224, 0]
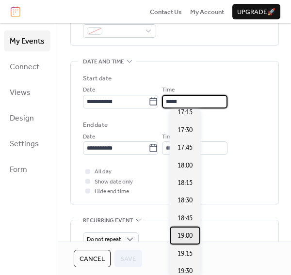
click at [186, 239] on span "19:00" at bounding box center [184, 236] width 15 height 10
type input "*****"
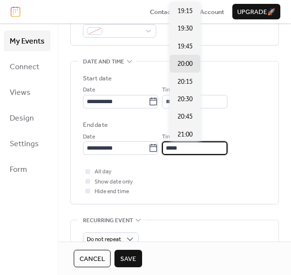
click at [179, 145] on input "*****" at bounding box center [194, 149] width 65 height 14
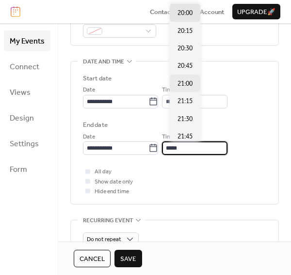
scroll to position [108, 0]
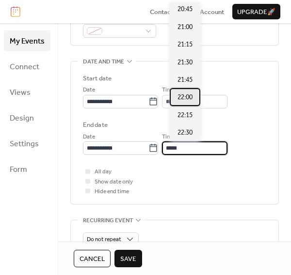
click at [189, 96] on span "22:00" at bounding box center [184, 98] width 15 height 10
type input "*****"
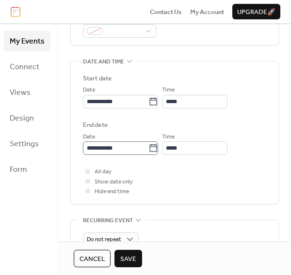
click at [156, 144] on icon at bounding box center [153, 148] width 7 height 8
click at [148, 144] on input "**********" at bounding box center [115, 149] width 65 height 14
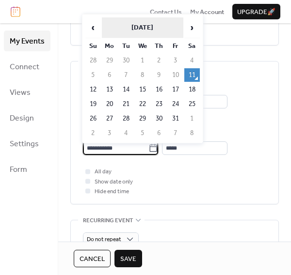
click at [161, 29] on th "[DATE]" at bounding box center [142, 27] width 81 height 21
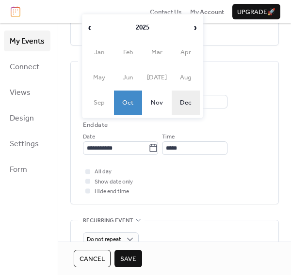
click at [180, 100] on td "Dec" at bounding box center [186, 103] width 28 height 24
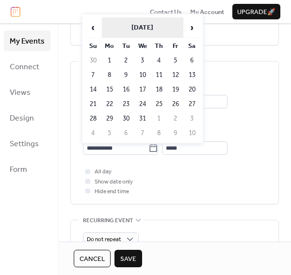
click at [144, 23] on th "December 2025" at bounding box center [142, 27] width 81 height 21
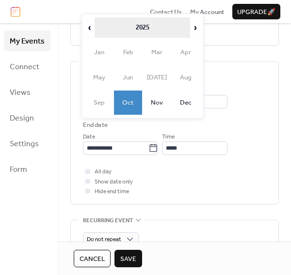
click at [152, 25] on th "2025" at bounding box center [143, 27] width 96 height 21
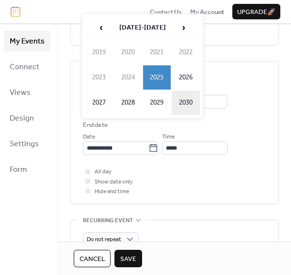
click at [191, 104] on td "2030" at bounding box center [186, 103] width 28 height 24
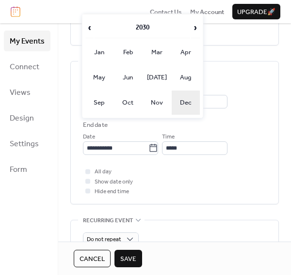
click at [179, 103] on td "Dec" at bounding box center [186, 103] width 28 height 24
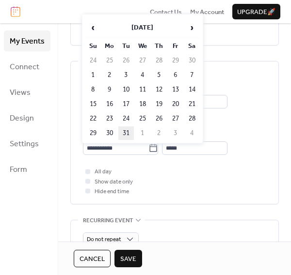
click at [124, 127] on td "31" at bounding box center [126, 134] width 16 height 14
type input "**********"
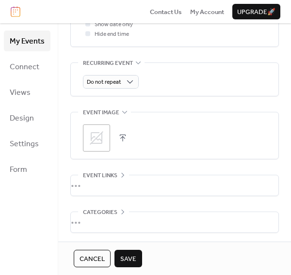
scroll to position [430, 0]
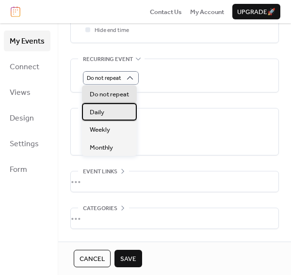
click at [112, 114] on div "Daily" at bounding box center [109, 111] width 55 height 17
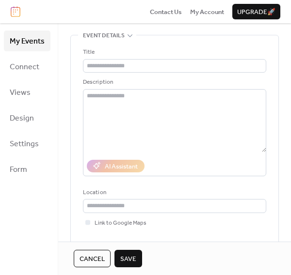
scroll to position [0, 0]
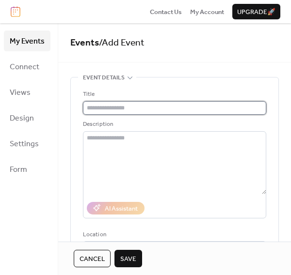
click at [170, 109] on input "text" at bounding box center [174, 108] width 183 height 14
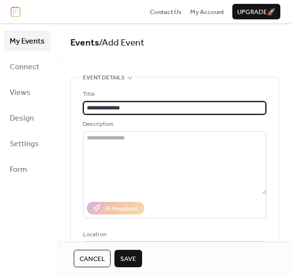
type input "**********"
click at [134, 255] on span "Save" at bounding box center [128, 260] width 16 height 10
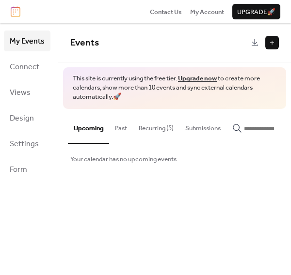
click at [159, 133] on button "Recurring (5)" at bounding box center [156, 126] width 47 height 34
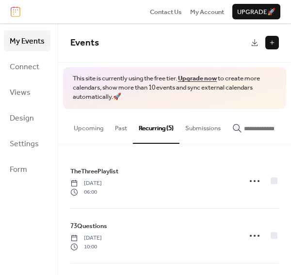
click at [271, 41] on button at bounding box center [272, 43] width 14 height 14
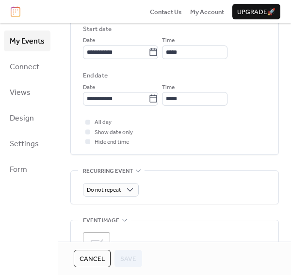
scroll to position [323, 0]
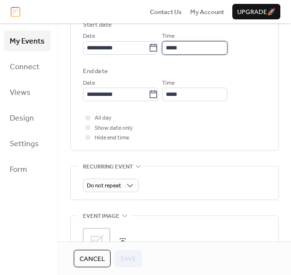
click at [176, 45] on input "*****" at bounding box center [194, 48] width 65 height 14
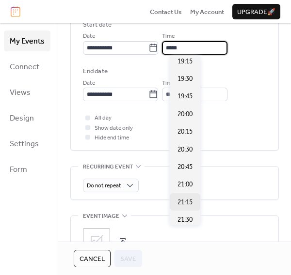
scroll to position [1417, 0]
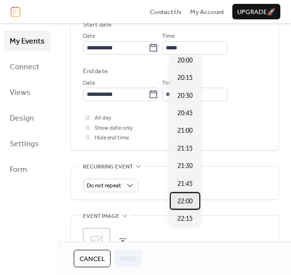
click at [188, 198] on span "22:00" at bounding box center [184, 202] width 15 height 10
type input "*****"
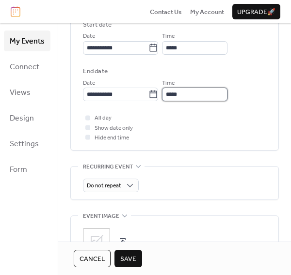
click at [182, 93] on input "*****" at bounding box center [194, 95] width 65 height 14
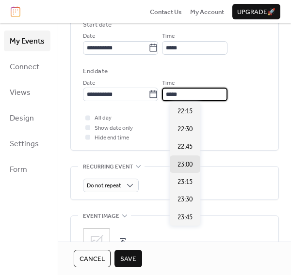
click at [172, 89] on input "*****" at bounding box center [194, 95] width 65 height 14
click at [248, 119] on div "All day Show date only Hide end time" at bounding box center [174, 128] width 183 height 30
drag, startPoint x: 191, startPoint y: 92, endPoint x: 151, endPoint y: 86, distance: 41.1
click at [151, 87] on div "**********" at bounding box center [174, 90] width 183 height 24
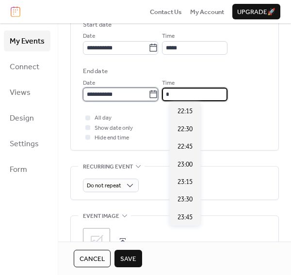
click at [148, 91] on input "**********" at bounding box center [115, 95] width 65 height 14
type input "*****"
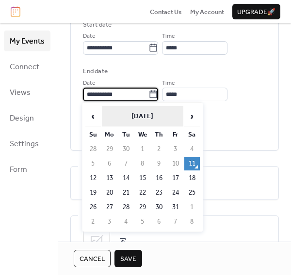
click at [162, 115] on th "October 2025" at bounding box center [142, 116] width 81 height 21
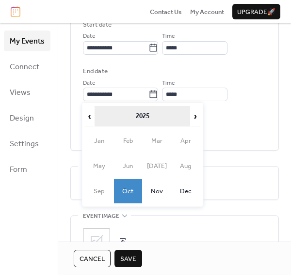
click at [154, 115] on th "2025" at bounding box center [143, 116] width 96 height 21
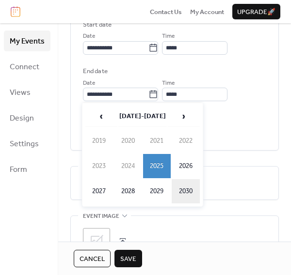
click at [188, 184] on td "2030" at bounding box center [186, 191] width 28 height 24
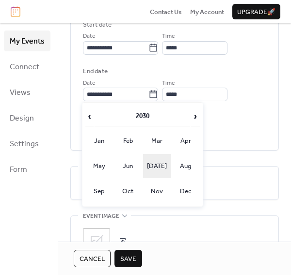
click at [156, 164] on td "Jul" at bounding box center [157, 166] width 28 height 24
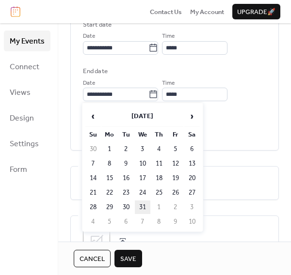
click at [143, 201] on td "31" at bounding box center [143, 208] width 16 height 14
type input "**********"
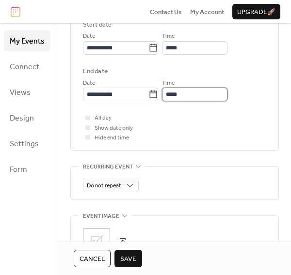
click at [176, 93] on input "*****" at bounding box center [194, 95] width 65 height 14
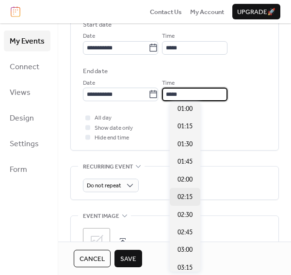
scroll to position [54, 0]
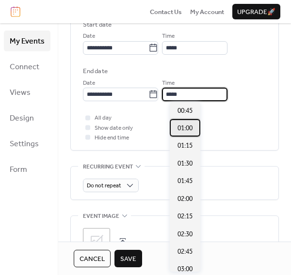
click at [191, 131] on span "01:00" at bounding box center [184, 129] width 15 height 10
type input "*****"
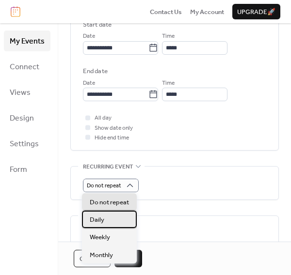
click at [123, 216] on div "Daily" at bounding box center [109, 219] width 55 height 17
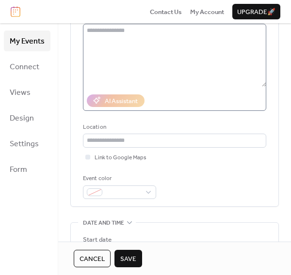
scroll to position [0, 0]
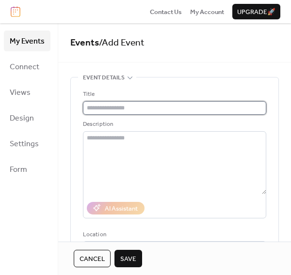
click at [113, 111] on input "text" at bounding box center [174, 108] width 183 height 14
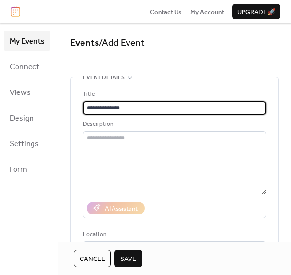
type input "**********"
click at [126, 255] on span "Save" at bounding box center [128, 260] width 16 height 10
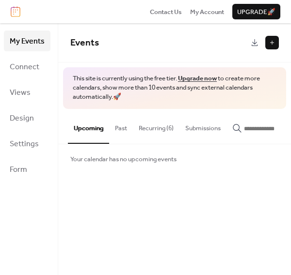
click at [163, 128] on button "Recurring (6)" at bounding box center [156, 126] width 47 height 34
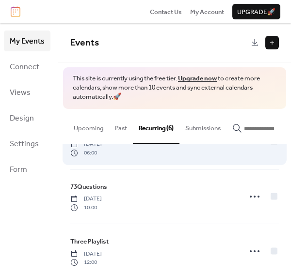
scroll to position [54, 0]
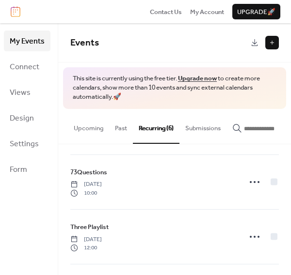
click at [273, 43] on button at bounding box center [272, 43] width 14 height 14
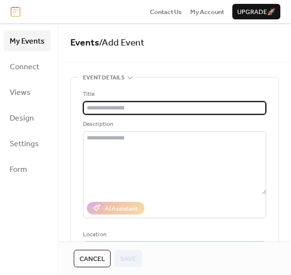
click at [111, 104] on input "text" at bounding box center [174, 108] width 183 height 14
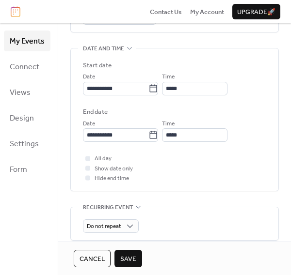
scroll to position [269, 0]
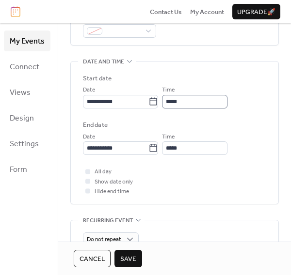
type input "**********"
click at [177, 102] on input "*****" at bounding box center [194, 102] width 65 height 14
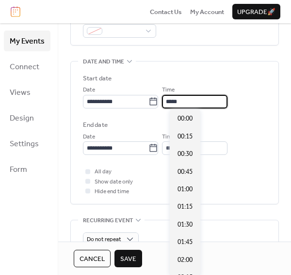
scroll to position [847, 0]
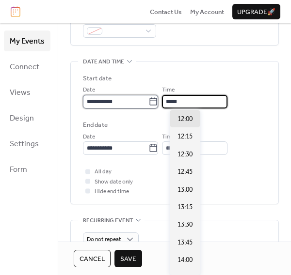
click at [143, 98] on input "**********" at bounding box center [115, 102] width 65 height 14
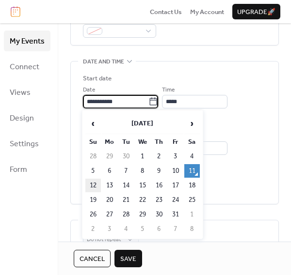
click at [91, 183] on td "12" at bounding box center [93, 186] width 16 height 14
type input "**********"
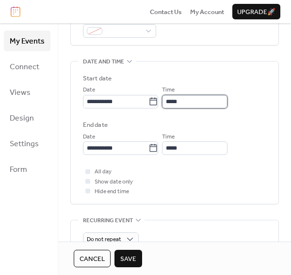
click at [182, 99] on input "*****" at bounding box center [194, 102] width 65 height 14
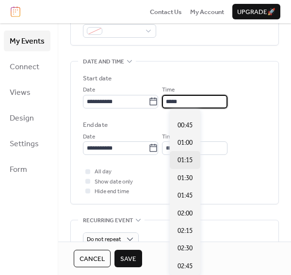
scroll to position [0, 0]
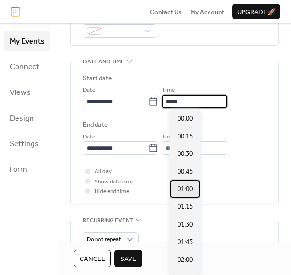
click at [187, 188] on span "01:00" at bounding box center [184, 190] width 15 height 10
type input "*****"
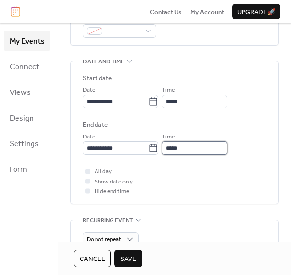
click at [186, 145] on input "*****" at bounding box center [194, 149] width 65 height 14
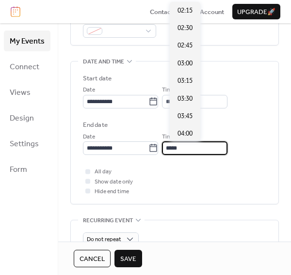
scroll to position [269, 0]
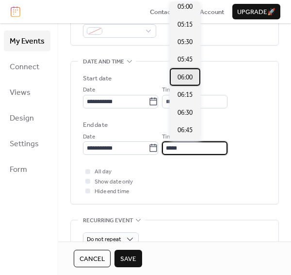
click at [184, 75] on span "06:00" at bounding box center [184, 78] width 15 height 10
type input "*****"
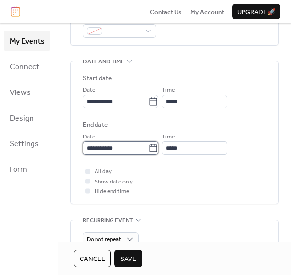
click at [115, 154] on input "**********" at bounding box center [115, 149] width 65 height 14
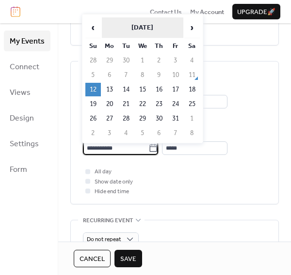
click at [142, 26] on th "October 2025" at bounding box center [142, 27] width 81 height 21
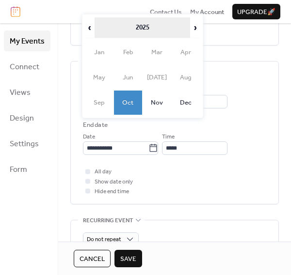
click at [151, 21] on th "2025" at bounding box center [143, 27] width 96 height 21
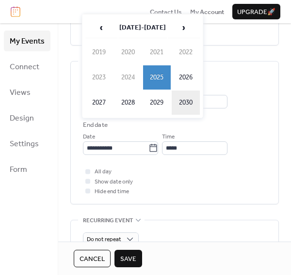
click at [186, 107] on td "2030" at bounding box center [186, 103] width 28 height 24
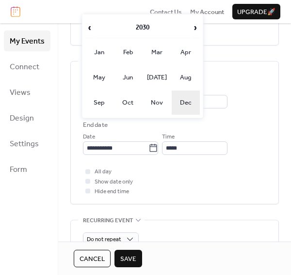
click at [185, 99] on td "Dec" at bounding box center [186, 103] width 28 height 24
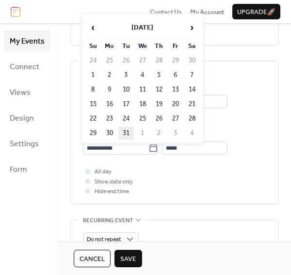
click at [129, 131] on td "31" at bounding box center [126, 134] width 16 height 14
type input "**********"
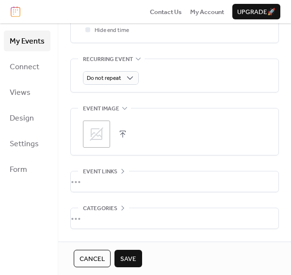
scroll to position [463, 0]
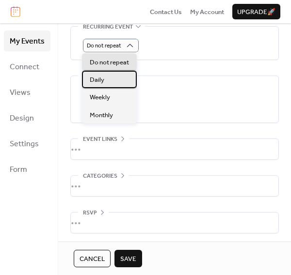
click at [118, 79] on div "Daily" at bounding box center [109, 79] width 55 height 17
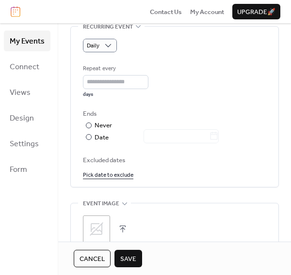
click at [125, 262] on span "Save" at bounding box center [128, 260] width 16 height 10
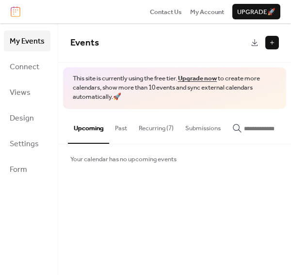
click at [169, 134] on button "Recurring (7)" at bounding box center [156, 126] width 47 height 34
click at [197, 17] on span "My Account" at bounding box center [207, 12] width 34 height 10
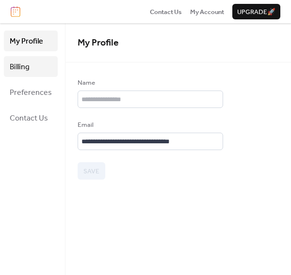
click at [27, 73] on span "Billing" at bounding box center [20, 67] width 20 height 15
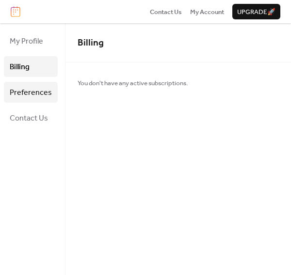
click at [34, 86] on span "Preferences" at bounding box center [31, 92] width 42 height 15
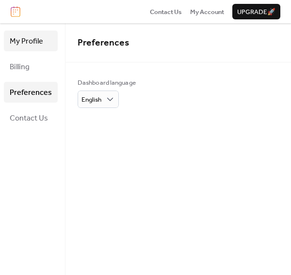
click at [31, 39] on span "My Profile" at bounding box center [26, 41] width 33 height 15
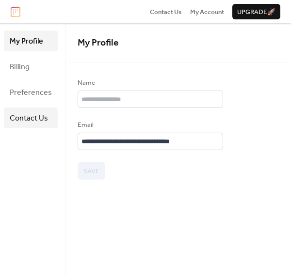
click at [30, 121] on span "Contact Us" at bounding box center [29, 118] width 38 height 15
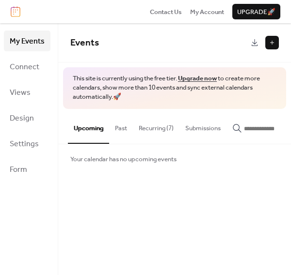
click at [157, 122] on button "Recurring (7)" at bounding box center [156, 126] width 47 height 34
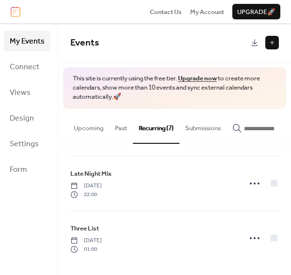
scroll to position [274, 0]
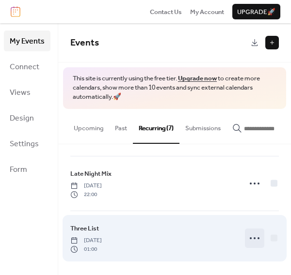
click at [253, 237] on icon at bounding box center [255, 239] width 16 height 16
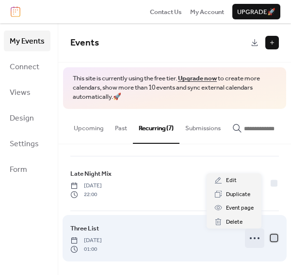
click at [274, 235] on div at bounding box center [274, 238] width 10 height 10
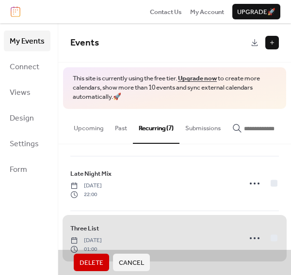
click at [273, 239] on div "Three List Sunday, October 12, 2025 01:00" at bounding box center [174, 238] width 208 height 55
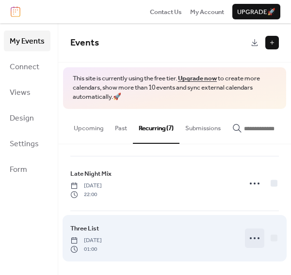
click at [254, 238] on circle at bounding box center [255, 239] width 2 height 2
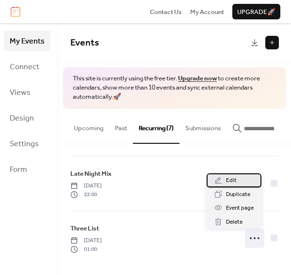
click at [239, 183] on div "Edit" at bounding box center [234, 181] width 55 height 14
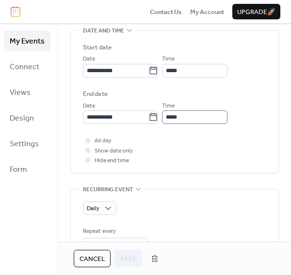
scroll to position [269, 0]
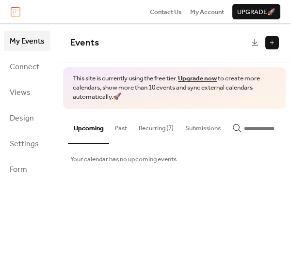
click at [151, 129] on button "Recurring (7)" at bounding box center [156, 126] width 47 height 34
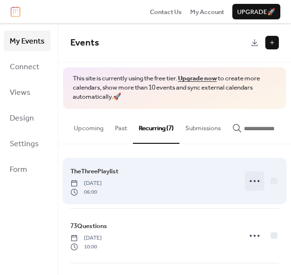
click at [260, 183] on div at bounding box center [254, 181] width 19 height 19
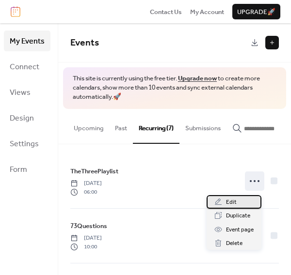
click at [227, 198] on div "Edit" at bounding box center [234, 202] width 55 height 14
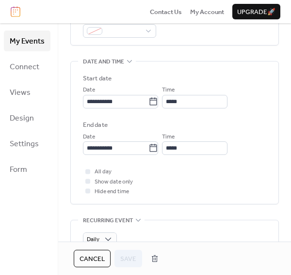
scroll to position [323, 0]
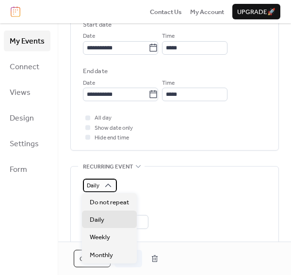
click at [110, 184] on icon at bounding box center [108, 186] width 10 height 10
click at [188, 174] on div "Daily Repeat every * days Ends ​ Never ​ Date Excluded dates Pick date to exclu…" at bounding box center [174, 247] width 183 height 161
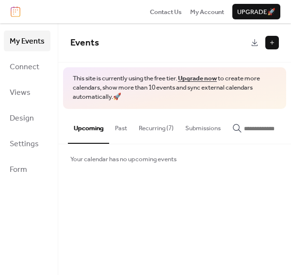
click at [162, 128] on button "Recurring (7)" at bounding box center [156, 126] width 47 height 34
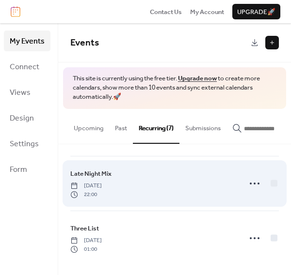
scroll to position [274, 0]
